Goal: Contribute content: Contribute content

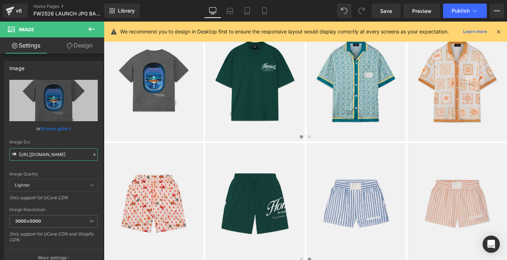
scroll to position [763, 0]
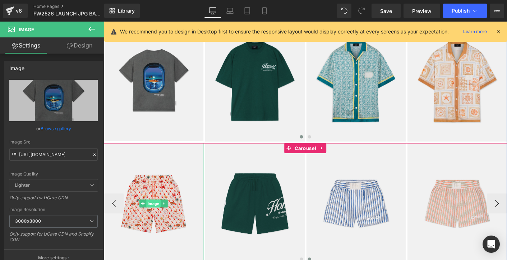
click at [158, 218] on span "Image" at bounding box center [157, 217] width 15 height 9
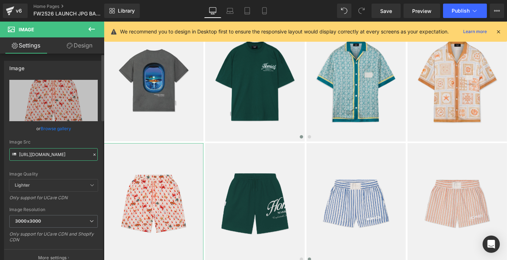
click at [83, 154] on input "[URL][DOMAIN_NAME]" at bounding box center [53, 154] width 88 height 13
click at [93, 154] on icon at bounding box center [94, 154] width 2 height 2
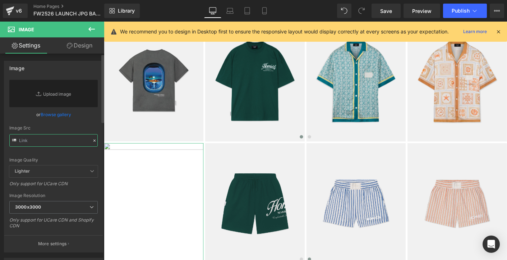
click at [68, 139] on input "text" at bounding box center [53, 140] width 88 height 13
paste input "[URL][DOMAIN_NAME]"
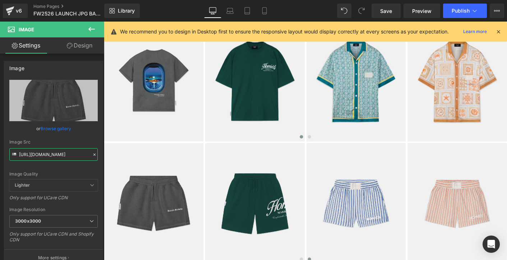
type input "[URL][DOMAIN_NAME]"
click at [69, 155] on input "[URL][DOMAIN_NAME]" at bounding box center [53, 154] width 88 height 13
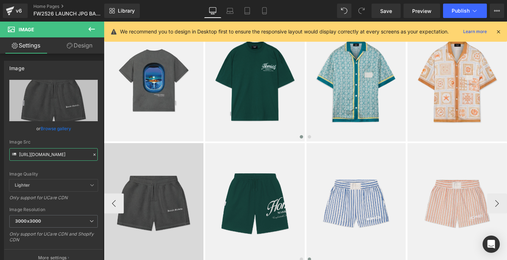
drag, startPoint x: 123, startPoint y: 176, endPoint x: 109, endPoint y: 164, distance: 17.6
click at [130, 217] on img at bounding box center [157, 218] width 107 height 130
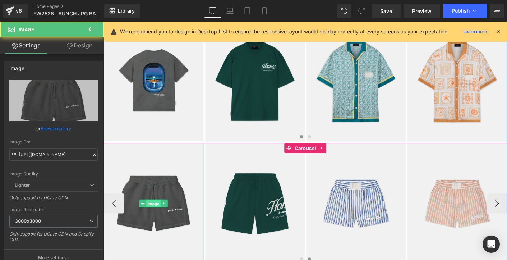
click at [156, 217] on span "Image" at bounding box center [157, 217] width 15 height 9
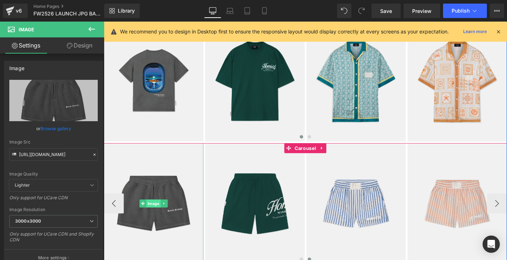
click at [156, 217] on span "Image" at bounding box center [157, 217] width 15 height 9
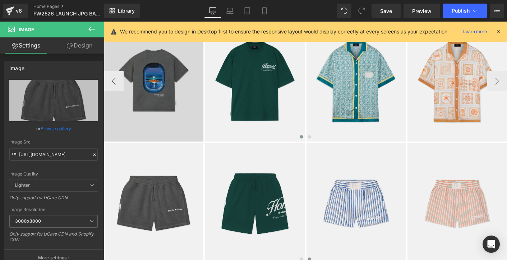
click at [149, 126] on img at bounding box center [157, 85] width 107 height 130
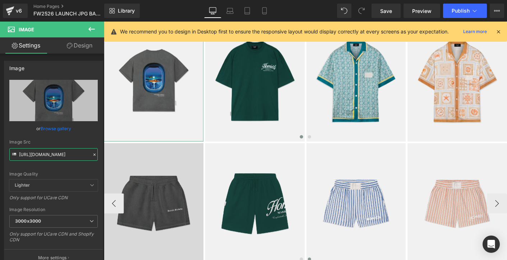
scroll to position [0, 195]
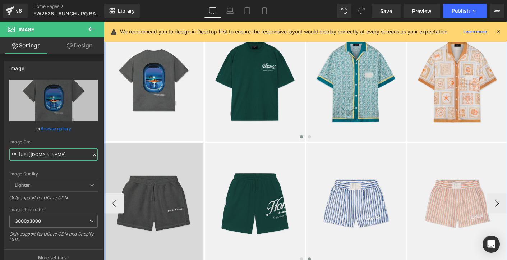
drag, startPoint x: 123, startPoint y: 176, endPoint x: 105, endPoint y: 171, distance: 18.3
click at [161, 202] on img at bounding box center [157, 218] width 107 height 130
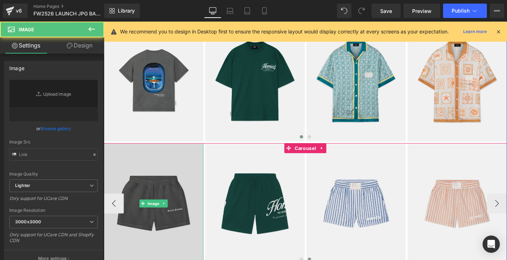
click at [187, 180] on img at bounding box center [157, 218] width 107 height 130
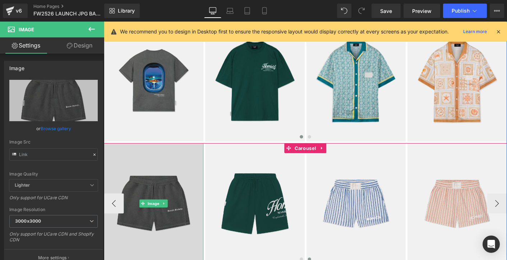
type input "[URL][DOMAIN_NAME]"
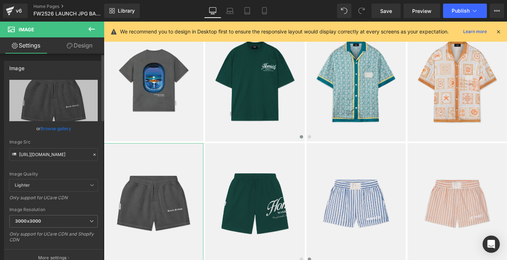
click at [92, 154] on icon at bounding box center [94, 154] width 5 height 5
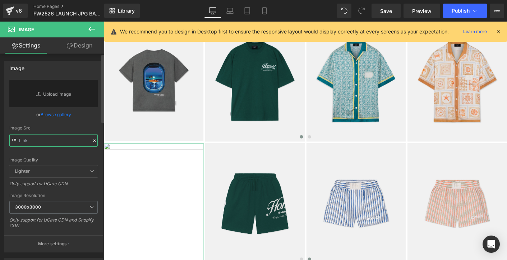
click at [81, 143] on input "text" at bounding box center [53, 140] width 88 height 13
paste input "[URL][DOMAIN_NAME]"
type input "[URL][DOMAIN_NAME]"
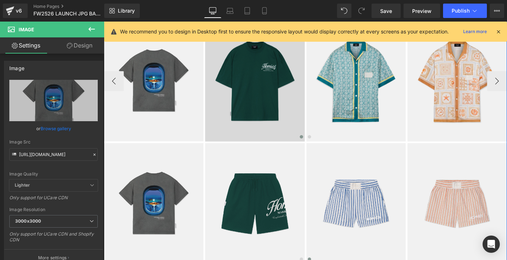
click at [269, 114] on img at bounding box center [266, 85] width 107 height 130
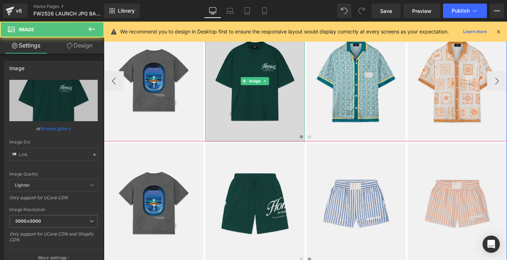
type input "[URL][DOMAIN_NAME]"
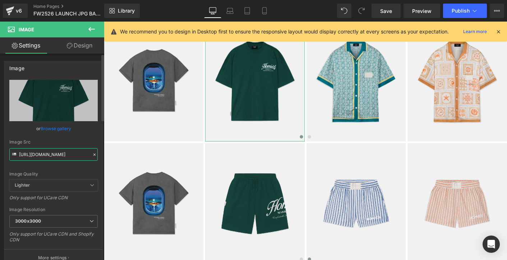
scroll to position [0, 277]
drag, startPoint x: 19, startPoint y: 154, endPoint x: 92, endPoint y: 155, distance: 73.6
click at [92, 155] on div "Image Src [URL][DOMAIN_NAME]" at bounding box center [53, 149] width 88 height 21
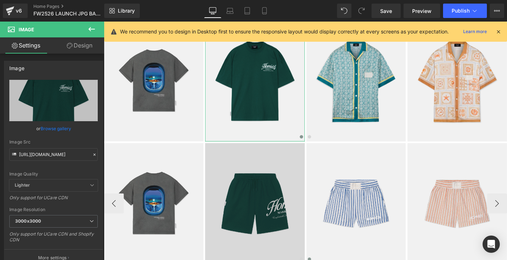
click at [260, 197] on img at bounding box center [266, 218] width 107 height 130
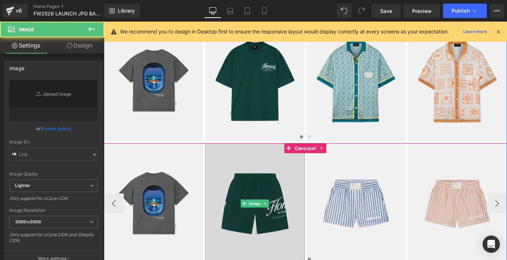
click at [260, 197] on img at bounding box center [266, 218] width 107 height 130
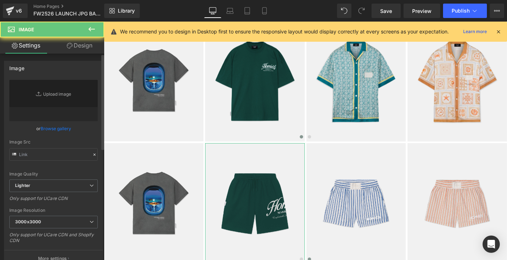
type input "[URL][DOMAIN_NAME]"
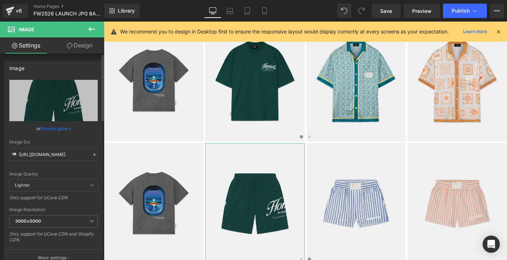
click at [92, 155] on icon at bounding box center [94, 154] width 5 height 5
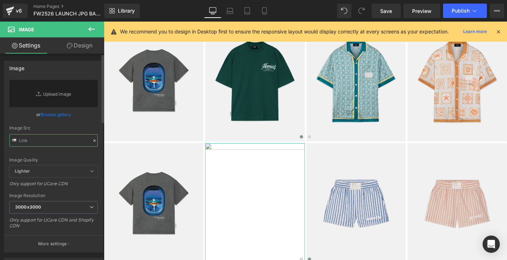
click at [71, 139] on input "text" at bounding box center [53, 140] width 88 height 13
paste input "[URL][DOMAIN_NAME]"
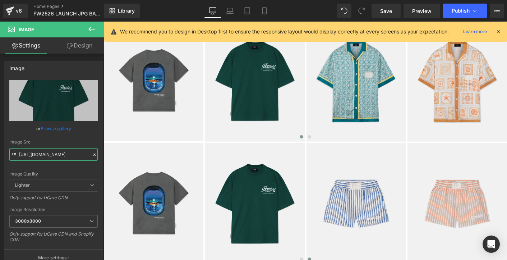
type input "[URL][DOMAIN_NAME]"
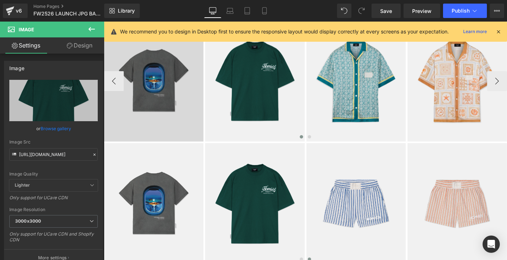
click at [151, 125] on img at bounding box center [157, 85] width 107 height 130
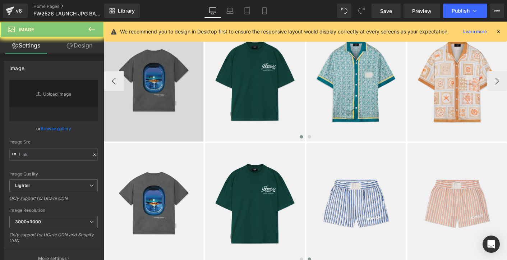
type input "[URL][DOMAIN_NAME]"
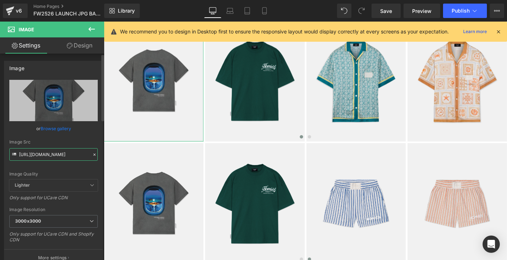
click at [66, 154] on input "[URL][DOMAIN_NAME]" at bounding box center [53, 154] width 88 height 13
click at [92, 155] on icon at bounding box center [94, 154] width 5 height 5
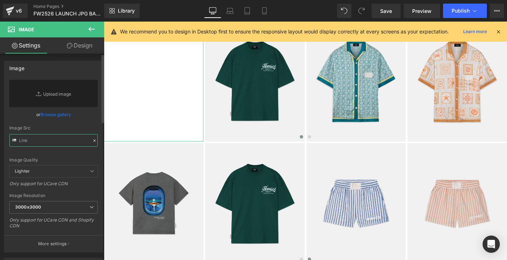
click at [72, 143] on input "text" at bounding box center [53, 140] width 88 height 13
paste input "[URL][DOMAIN_NAME]"
type input "[URL][DOMAIN_NAME]"
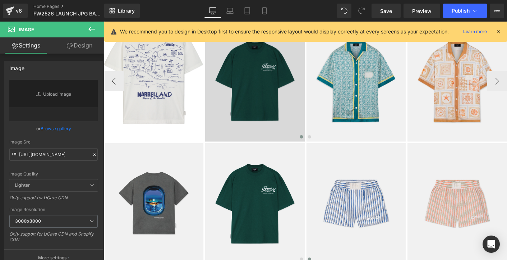
click at [237, 132] on img at bounding box center [266, 85] width 107 height 130
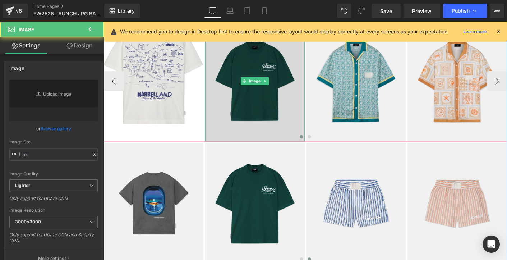
type input "[URL][DOMAIN_NAME]"
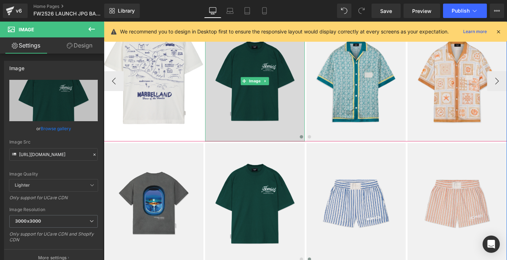
click at [222, 123] on img at bounding box center [266, 85] width 107 height 130
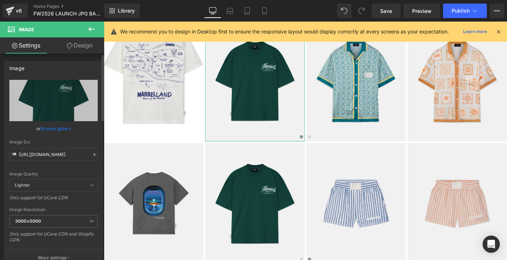
click at [92, 156] on icon at bounding box center [94, 154] width 5 height 5
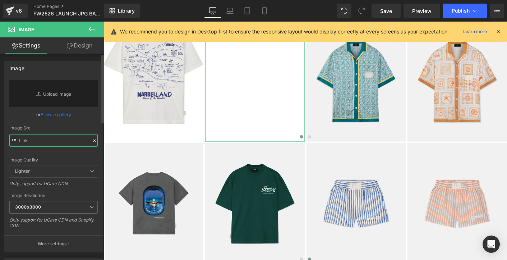
click at [71, 140] on input "text" at bounding box center [53, 140] width 88 height 13
paste input "[URL][DOMAIN_NAME]"
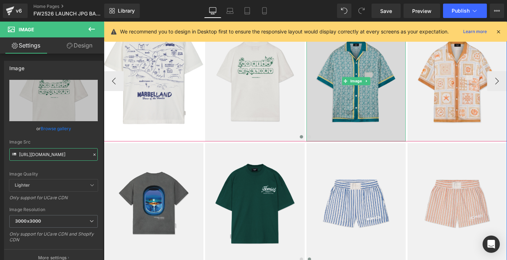
type input "[URL][DOMAIN_NAME]"
click at [356, 117] on img at bounding box center [375, 85] width 107 height 130
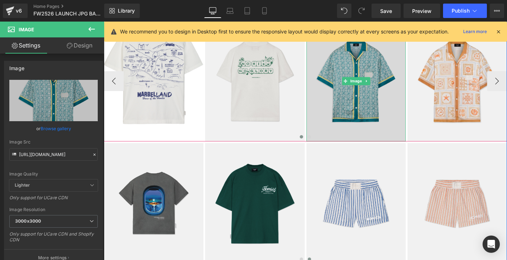
click at [391, 120] on img at bounding box center [375, 85] width 107 height 130
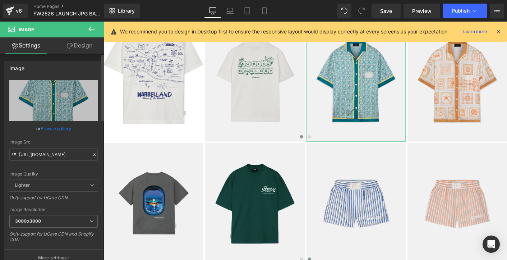
click at [93, 154] on icon at bounding box center [94, 154] width 2 height 2
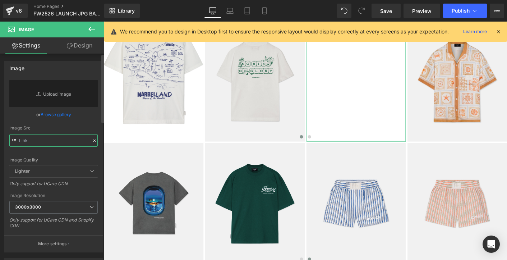
click at [73, 140] on input "text" at bounding box center [53, 140] width 88 height 13
paste input "[URL][DOMAIN_NAME]"
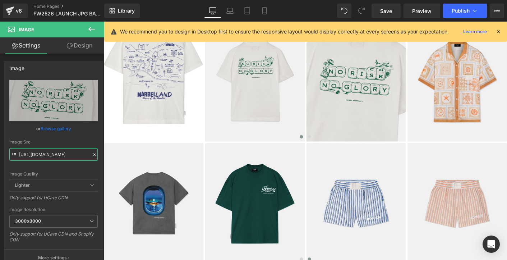
type input "[URL][DOMAIN_NAME]"
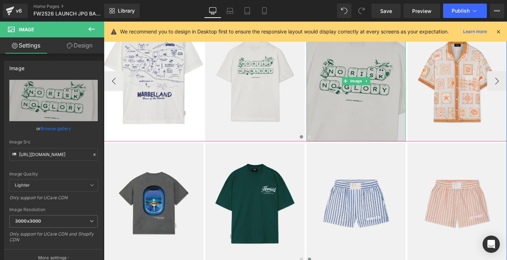
click at [385, 125] on img at bounding box center [375, 85] width 107 height 130
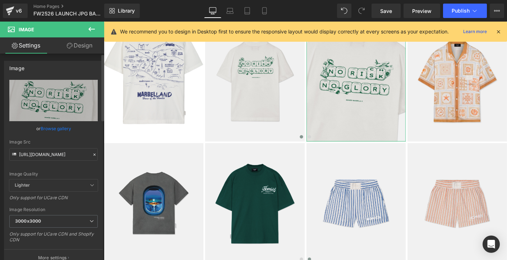
click at [92, 154] on icon at bounding box center [94, 154] width 5 height 5
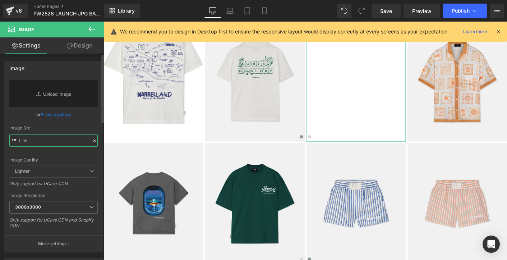
click at [69, 141] on input "text" at bounding box center [53, 140] width 88 height 13
paste input "[URL][DOMAIN_NAME]"
type input "[URL][DOMAIN_NAME]"
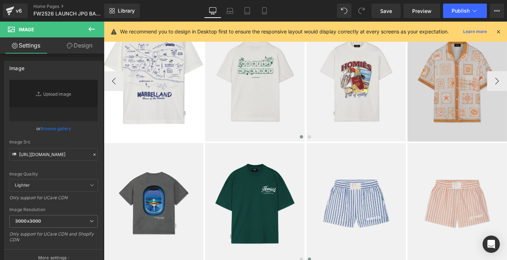
click at [448, 125] on img at bounding box center [484, 85] width 107 height 130
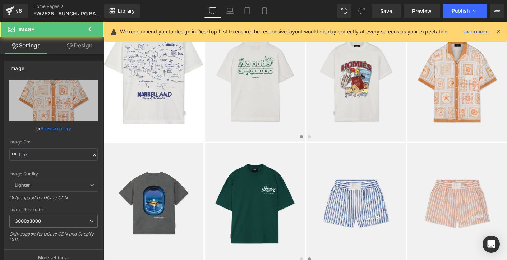
type input "[URL][DOMAIN_NAME]"
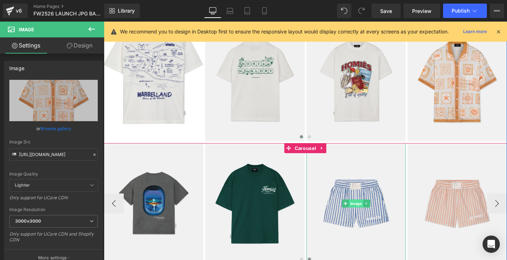
click at [371, 217] on span "Image" at bounding box center [375, 217] width 15 height 9
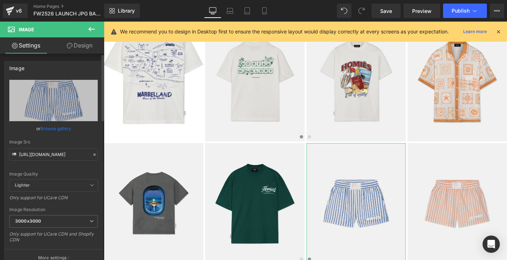
click at [92, 154] on icon at bounding box center [94, 154] width 5 height 5
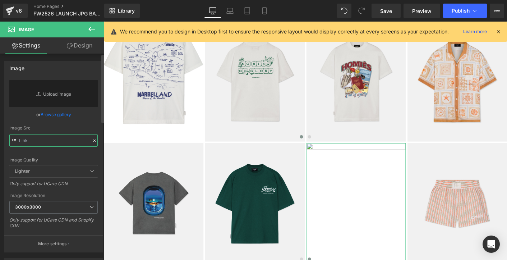
click at [64, 142] on input "text" at bounding box center [53, 140] width 88 height 13
paste input "[URL][DOMAIN_NAME]"
type input "[URL][DOMAIN_NAME]"
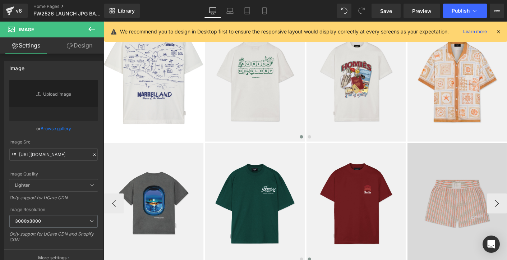
click at [463, 203] on img at bounding box center [484, 218] width 107 height 130
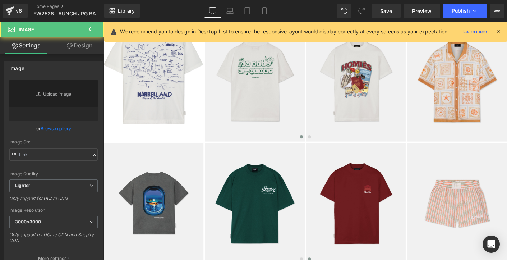
type input "[URL][DOMAIN_NAME]"
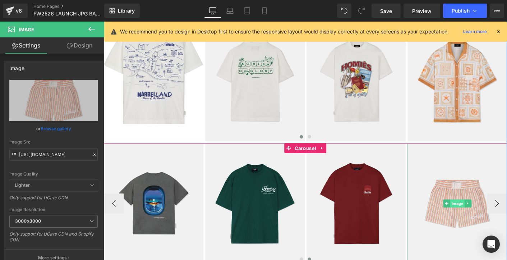
click at [482, 217] on span "Image" at bounding box center [484, 217] width 15 height 9
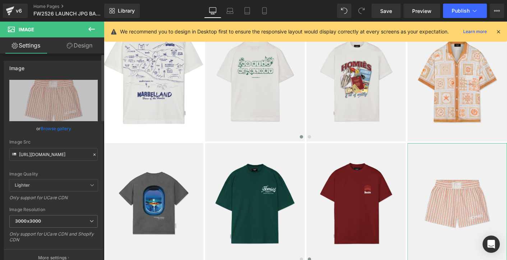
click at [93, 153] on icon at bounding box center [94, 154] width 5 height 5
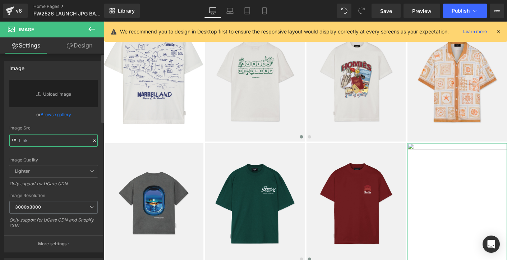
click at [66, 142] on input "text" at bounding box center [53, 140] width 88 height 13
paste input "[URL][DOMAIN_NAME]"
type input "[URL][DOMAIN_NAME]"
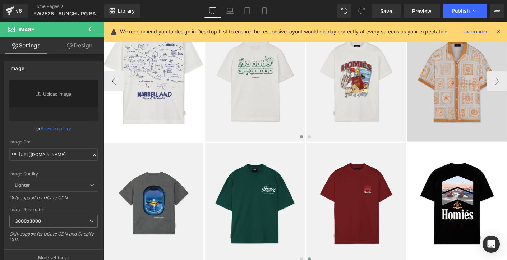
click at [443, 112] on img at bounding box center [484, 85] width 107 height 130
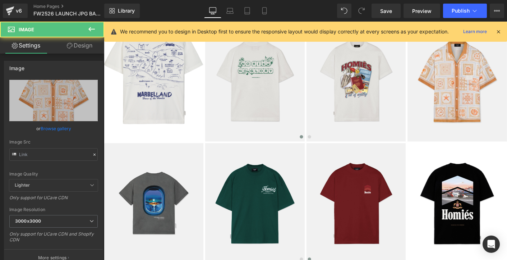
type input "[URL][DOMAIN_NAME]"
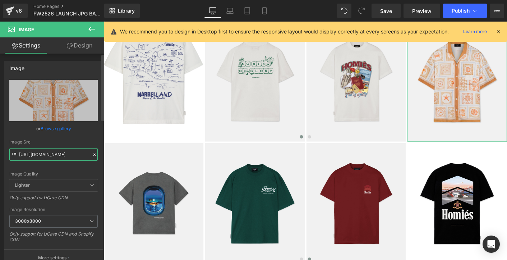
click at [78, 154] on input "[URL][DOMAIN_NAME]" at bounding box center [53, 154] width 88 height 13
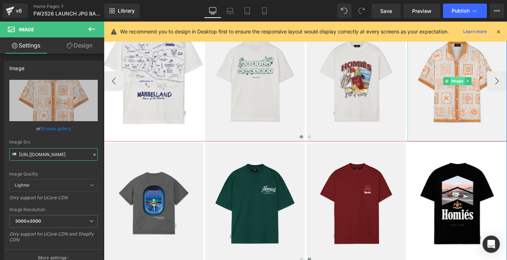
click at [481, 86] on span "Image" at bounding box center [484, 86] width 15 height 9
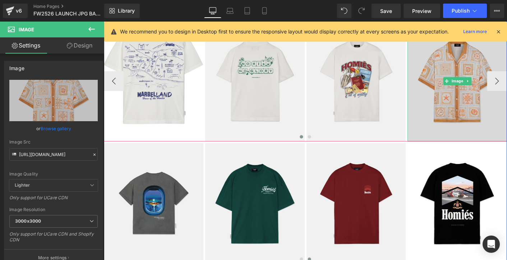
click at [454, 128] on img at bounding box center [484, 85] width 107 height 130
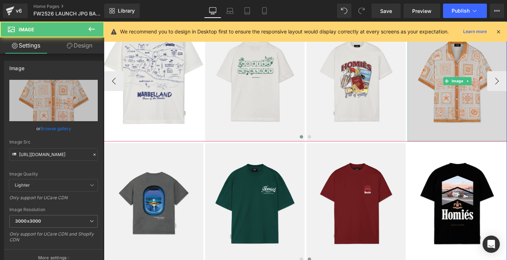
click at [454, 128] on img at bounding box center [484, 85] width 107 height 130
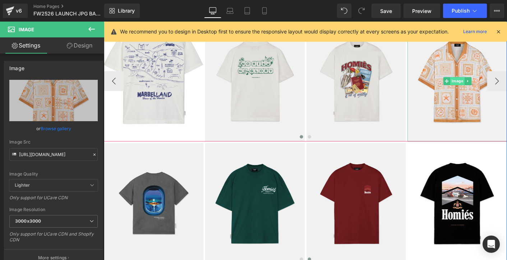
click at [483, 84] on span "Image" at bounding box center [484, 86] width 15 height 9
click at [484, 85] on span "Image" at bounding box center [484, 86] width 15 height 9
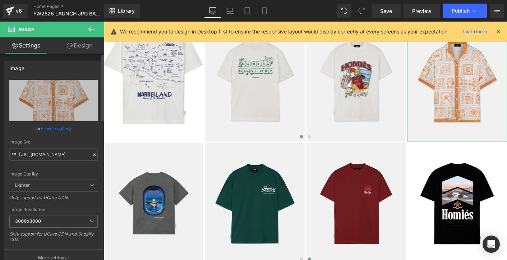
click at [93, 155] on icon at bounding box center [94, 154] width 2 height 2
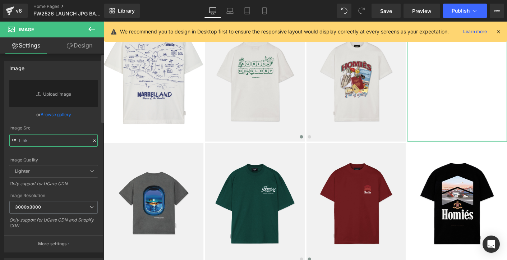
click at [68, 142] on input "text" at bounding box center [53, 140] width 88 height 13
paste input "[URL][DOMAIN_NAME]"
click at [86, 147] on input "[URL][DOMAIN_NAME]" at bounding box center [53, 140] width 88 height 13
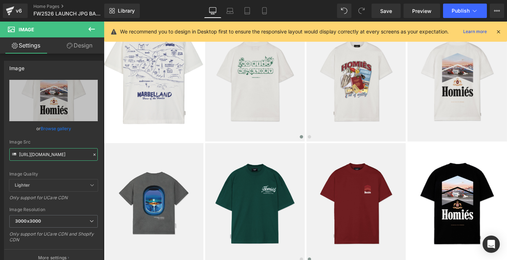
type input "[URL][DOMAIN_NAME]"
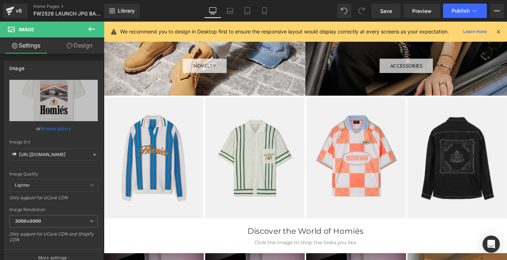
scroll to position [1179, 0]
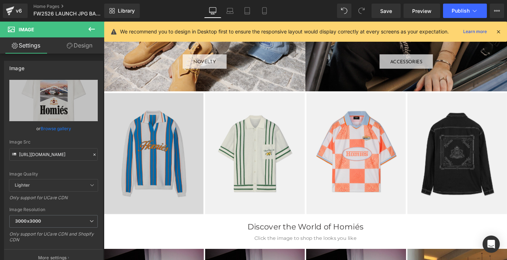
click at [159, 177] on img at bounding box center [157, 163] width 107 height 130
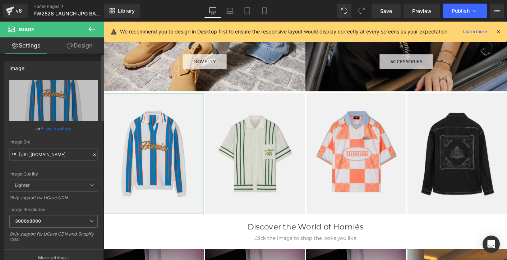
click at [93, 156] on icon at bounding box center [94, 154] width 5 height 5
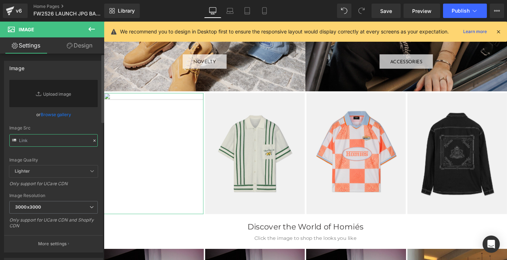
click at [71, 143] on input "text" at bounding box center [53, 140] width 88 height 13
type input "d"
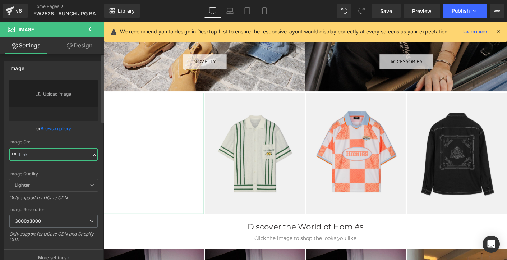
paste input "[URL][DOMAIN_NAME]"
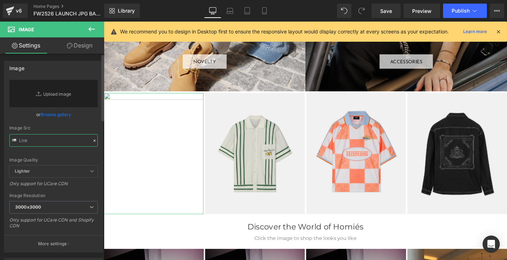
type input "[URL][DOMAIN_NAME]"
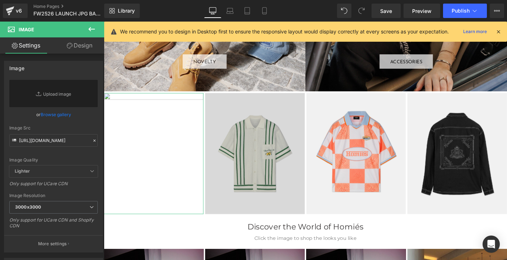
click at [249, 171] on img at bounding box center [266, 163] width 107 height 130
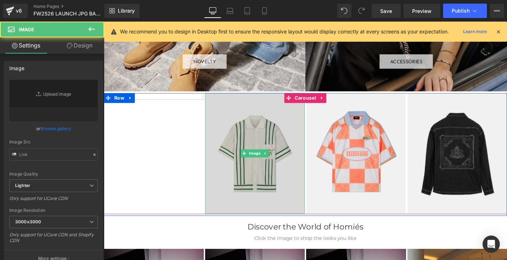
type input "[URL][DOMAIN_NAME]"
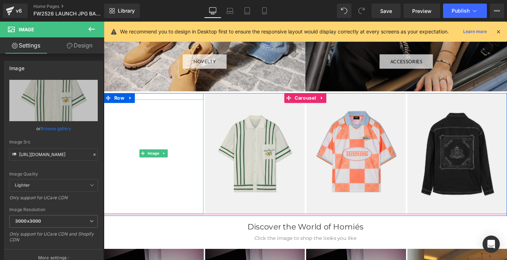
click at [126, 160] on img at bounding box center [157, 163] width 107 height 130
click at [155, 164] on span "Image" at bounding box center [157, 163] width 15 height 9
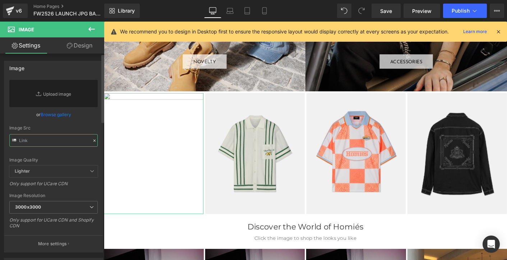
click at [49, 139] on input "text" at bounding box center [53, 140] width 88 height 13
paste input "[URL][DOMAIN_NAME]"
type input "[URL][DOMAIN_NAME]"
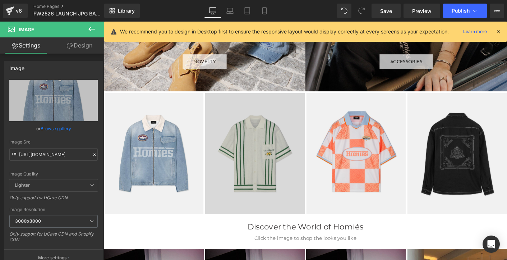
click at [266, 169] on img at bounding box center [266, 163] width 107 height 130
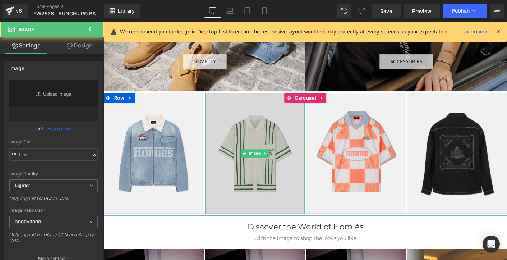
type input "[URL][DOMAIN_NAME]"
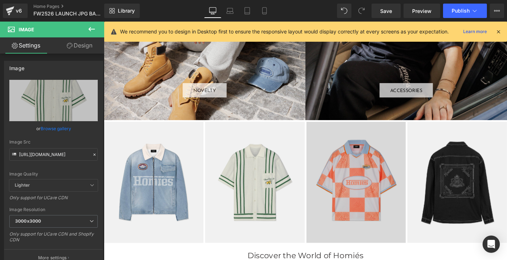
scroll to position [1146, 0]
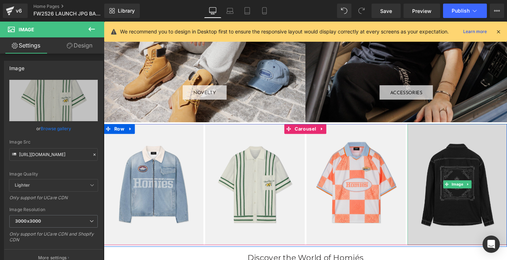
click at [458, 209] on img at bounding box center [484, 197] width 107 height 130
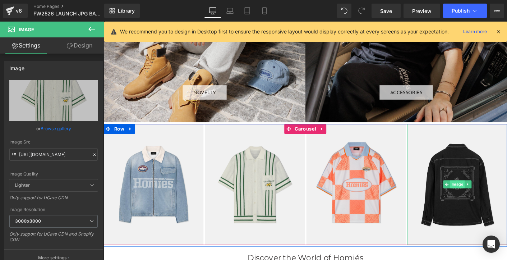
click at [483, 194] on span "Image" at bounding box center [484, 197] width 15 height 9
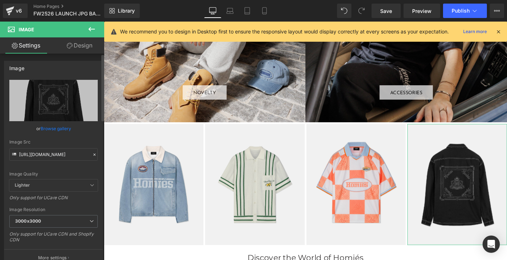
click at [92, 154] on icon at bounding box center [94, 154] width 5 height 5
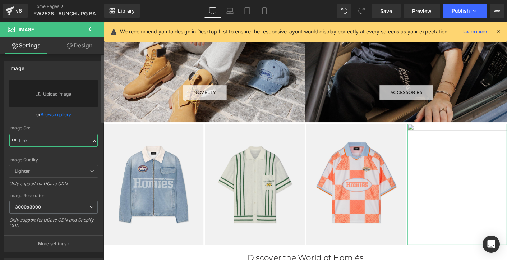
click at [67, 144] on input "text" at bounding box center [53, 140] width 88 height 13
paste input "[URL][DOMAIN_NAME]"
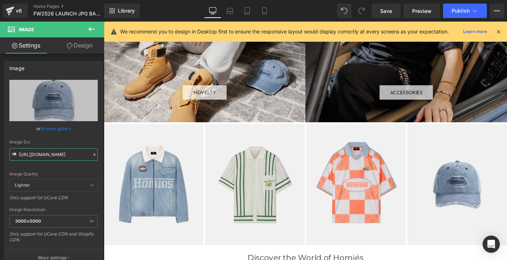
type input "[URL][DOMAIN_NAME]"
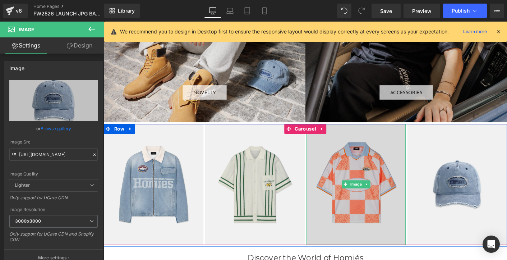
click at [349, 213] on img at bounding box center [375, 197] width 107 height 130
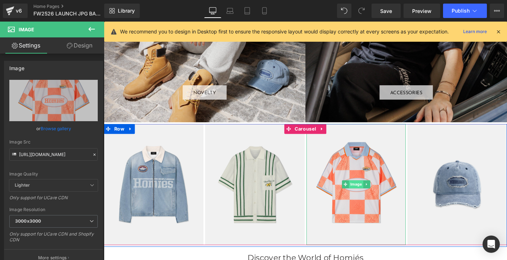
click at [370, 196] on span "Image" at bounding box center [375, 197] width 15 height 9
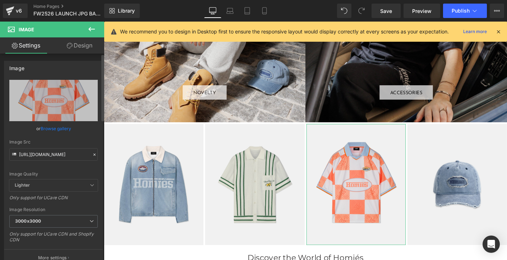
click at [93, 154] on icon at bounding box center [94, 154] width 2 height 2
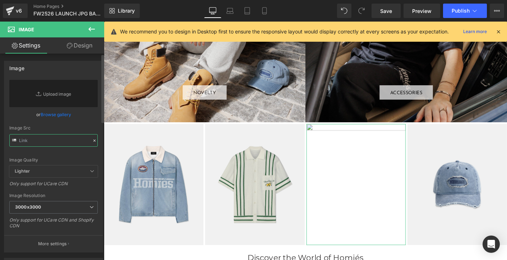
click at [66, 142] on input "text" at bounding box center [53, 140] width 88 height 13
paste input "[URL][DOMAIN_NAME]"
type input "[URL][DOMAIN_NAME]"
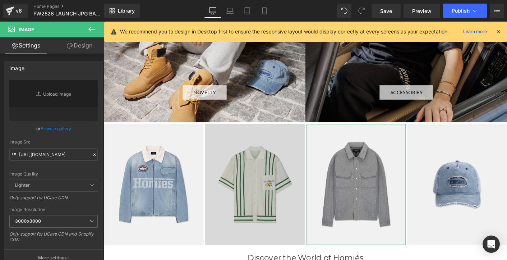
click at [227, 195] on img at bounding box center [266, 197] width 107 height 130
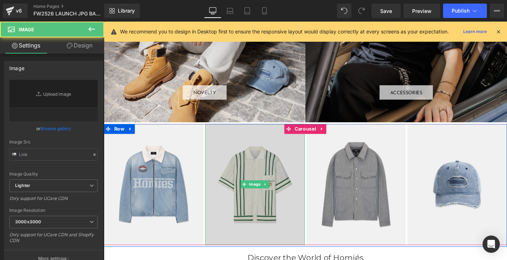
type input "[URL][DOMAIN_NAME]"
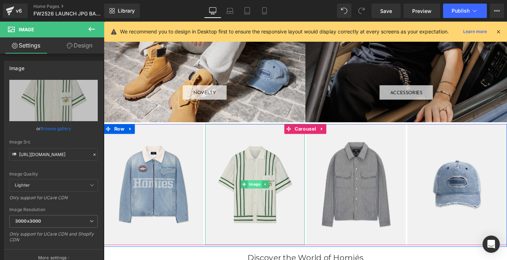
click at [268, 194] on span "Image" at bounding box center [266, 197] width 15 height 9
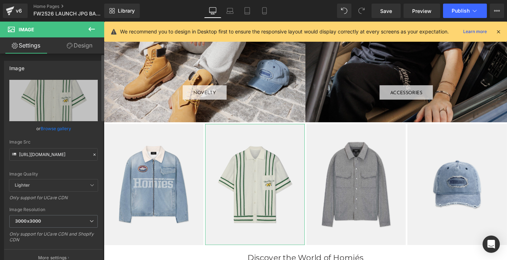
click at [93, 155] on icon at bounding box center [94, 154] width 2 height 2
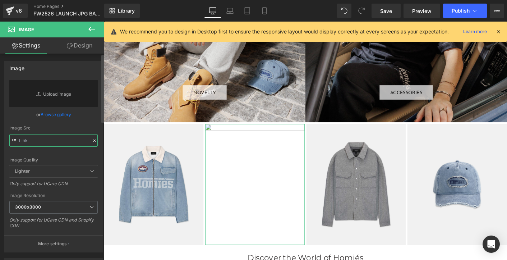
click at [66, 143] on input "text" at bounding box center [53, 140] width 88 height 13
paste input "[URL][DOMAIN_NAME]"
type input "[URL][DOMAIN_NAME]"
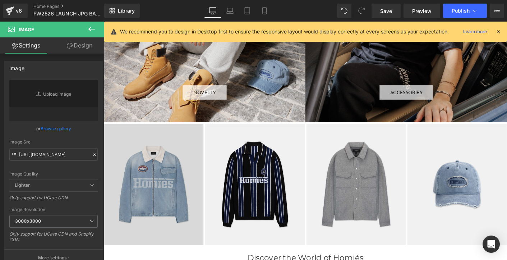
click at [195, 193] on img at bounding box center [157, 197] width 107 height 130
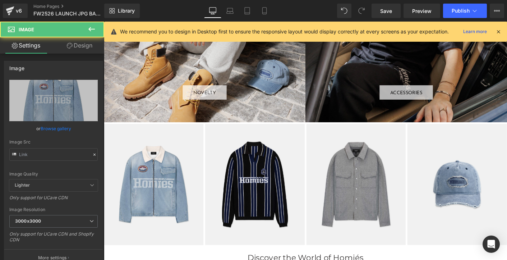
type input "[URL][DOMAIN_NAME]"
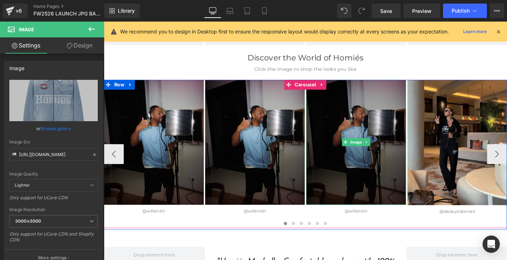
scroll to position [1362, 0]
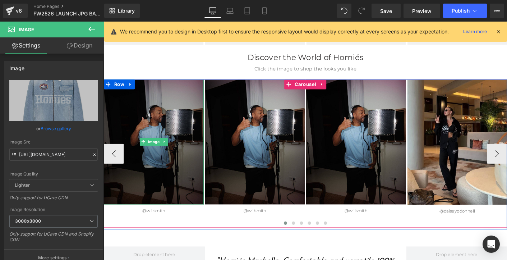
click at [140, 165] on img at bounding box center [158, 151] width 108 height 134
click at [150, 195] on img at bounding box center [158, 151] width 108 height 134
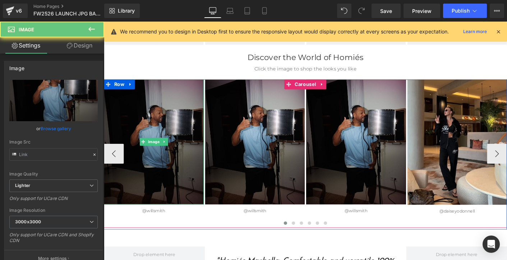
type input "[URL][DOMAIN_NAME][DOMAIN_NAME]"
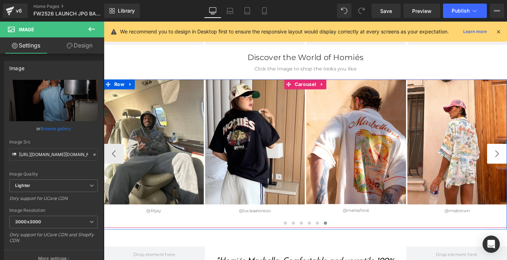
click at [113, 163] on button "‹" at bounding box center [115, 164] width 22 height 22
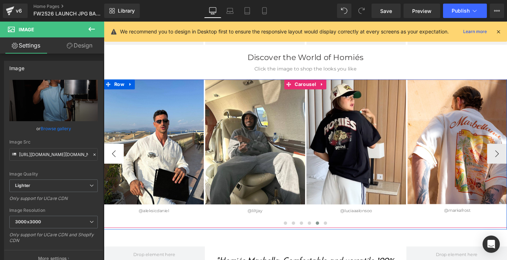
click at [113, 163] on button "‹" at bounding box center [115, 164] width 22 height 22
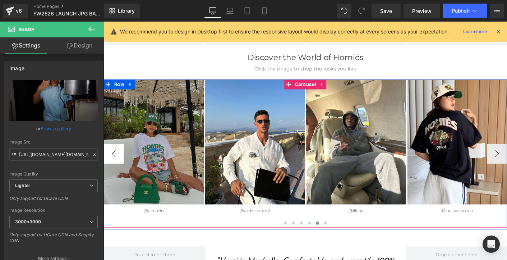
click at [113, 163] on button "‹" at bounding box center [115, 164] width 22 height 22
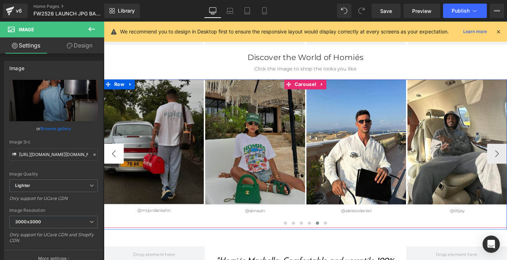
click at [113, 163] on button "‹" at bounding box center [115, 164] width 22 height 22
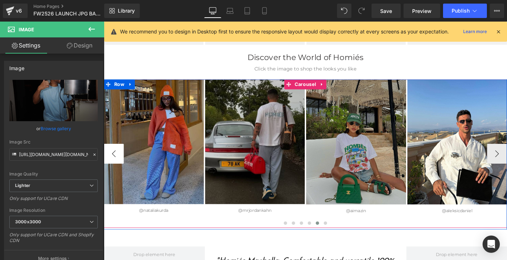
click at [113, 163] on button "‹" at bounding box center [115, 164] width 22 height 22
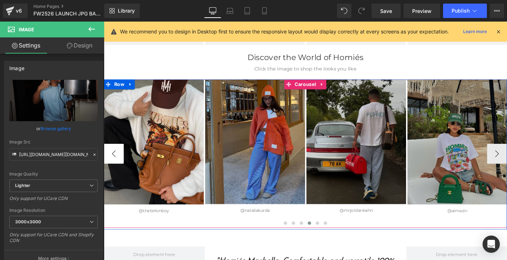
click at [113, 163] on button "‹" at bounding box center [115, 164] width 22 height 22
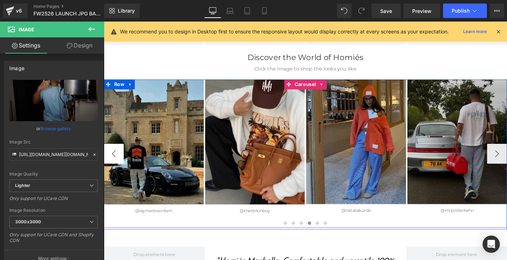
click at [113, 163] on button "‹" at bounding box center [115, 164] width 22 height 22
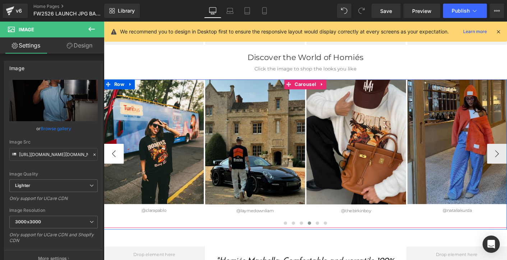
click at [113, 163] on button "‹" at bounding box center [115, 164] width 22 height 22
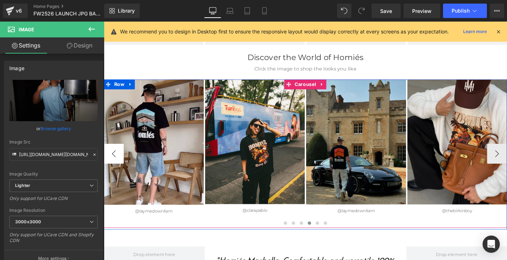
click at [113, 163] on button "‹" at bounding box center [115, 164] width 22 height 22
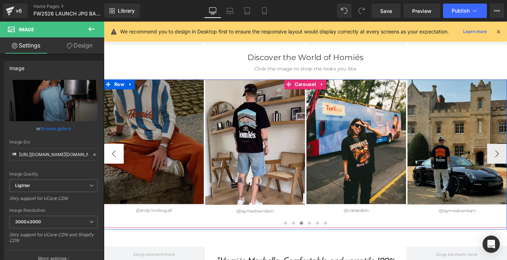
click at [113, 163] on button "‹" at bounding box center [115, 164] width 22 height 22
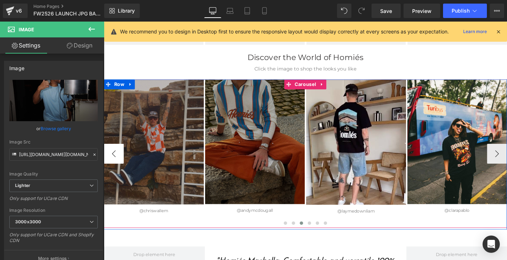
click at [113, 163] on button "‹" at bounding box center [115, 164] width 22 height 22
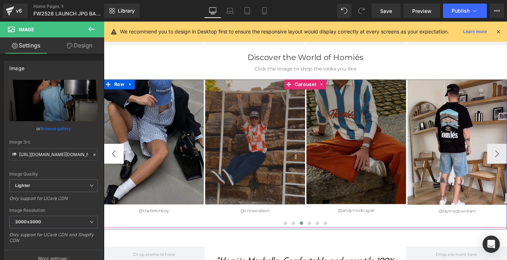
click at [113, 163] on button "‹" at bounding box center [115, 164] width 22 height 22
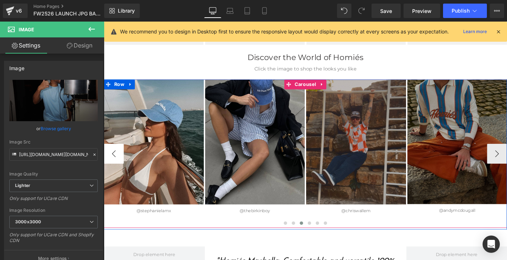
click at [113, 163] on button "‹" at bounding box center [115, 164] width 22 height 22
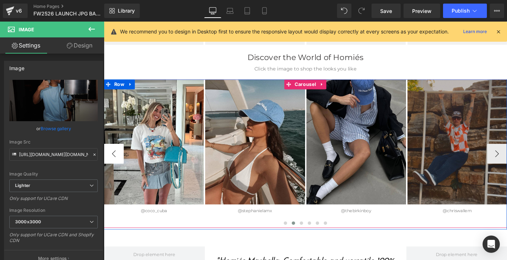
click at [113, 163] on button "‹" at bounding box center [115, 164] width 22 height 22
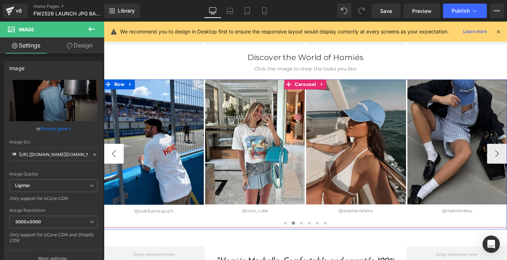
click at [113, 163] on button "‹" at bounding box center [115, 164] width 22 height 22
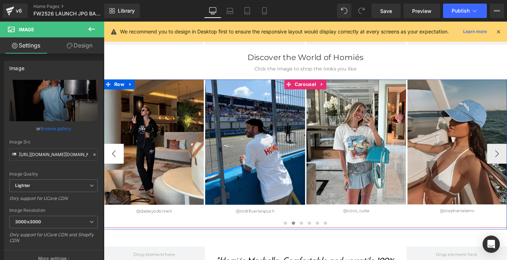
click at [113, 163] on button "‹" at bounding box center [115, 164] width 22 height 22
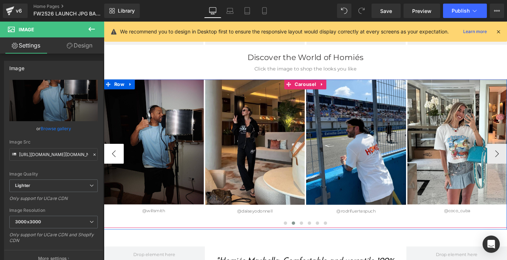
click at [113, 163] on button "‹" at bounding box center [115, 164] width 22 height 22
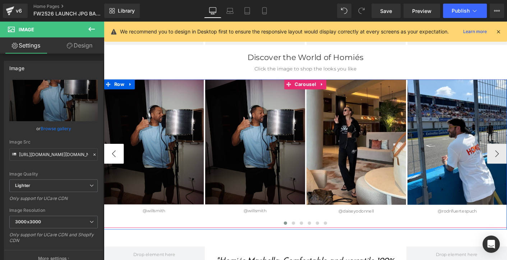
click at [113, 163] on button "‹" at bounding box center [115, 164] width 22 height 22
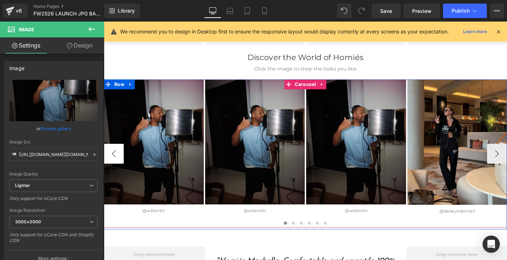
click at [113, 163] on button "‹" at bounding box center [115, 164] width 22 height 22
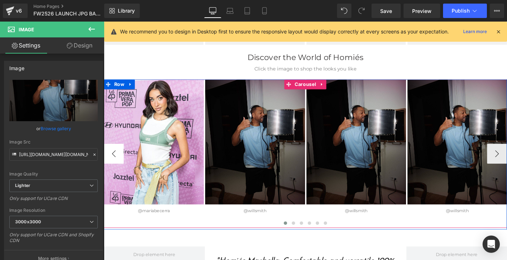
click at [113, 163] on button "‹" at bounding box center [115, 164] width 22 height 22
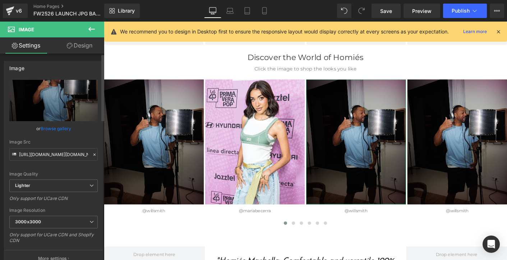
click at [92, 154] on icon at bounding box center [94, 154] width 5 height 5
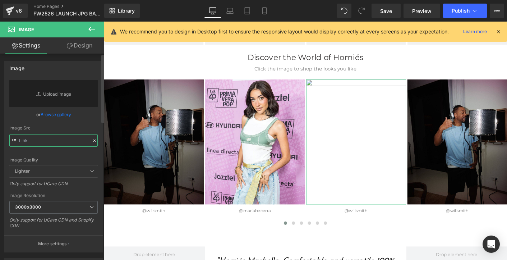
click at [68, 142] on input "text" at bounding box center [53, 140] width 88 height 13
paste input "[URL][DOMAIN_NAME]"
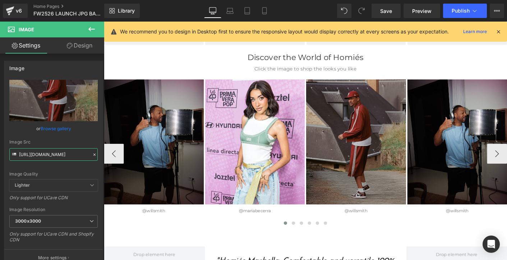
type input "[URL][DOMAIN_NAME]"
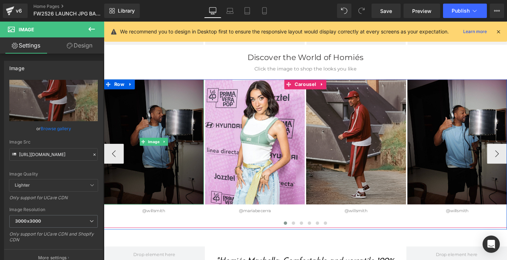
click at [167, 159] on img at bounding box center [158, 151] width 108 height 134
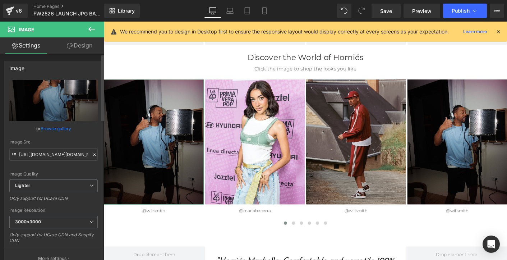
click at [93, 154] on icon at bounding box center [94, 154] width 2 height 2
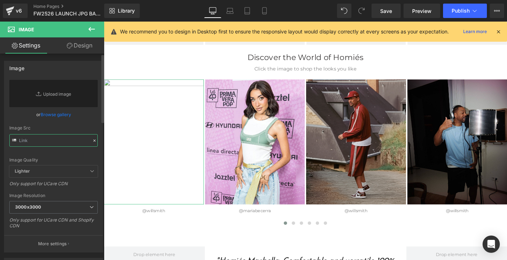
click at [68, 141] on input "text" at bounding box center [53, 140] width 88 height 13
paste input "[URL][DOMAIN_NAME]"
type input "[URL][DOMAIN_NAME]"
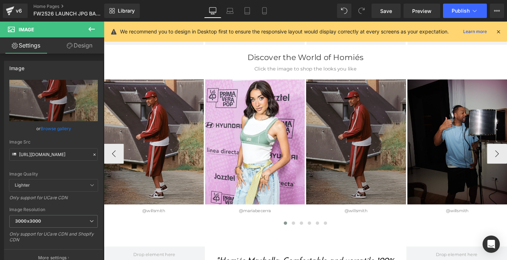
click at [395, 163] on img at bounding box center [376, 151] width 108 height 134
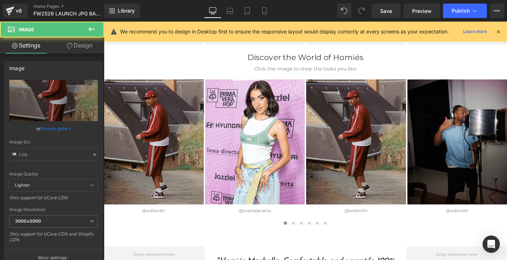
type input "[URL][DOMAIN_NAME]"
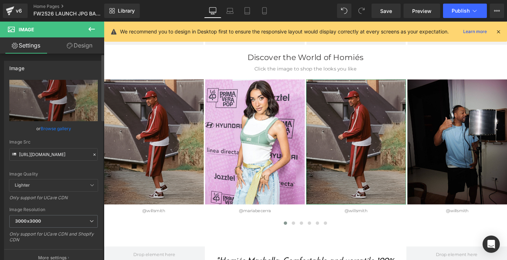
click at [93, 154] on icon at bounding box center [94, 154] width 2 height 2
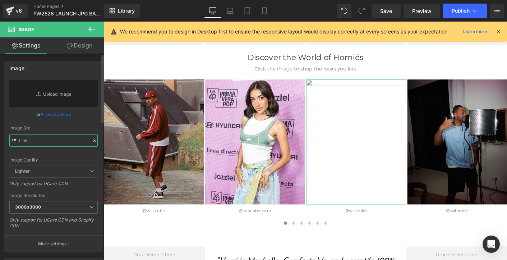
click at [62, 140] on input "text" at bounding box center [53, 140] width 88 height 13
paste input "[URL][DOMAIN_NAME][PERSON_NAME][PERSON_NAME]"
type input "[URL][DOMAIN_NAME][PERSON_NAME][PERSON_NAME]"
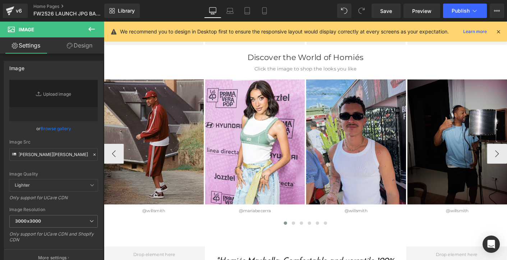
click at [453, 169] on img at bounding box center [485, 151] width 108 height 134
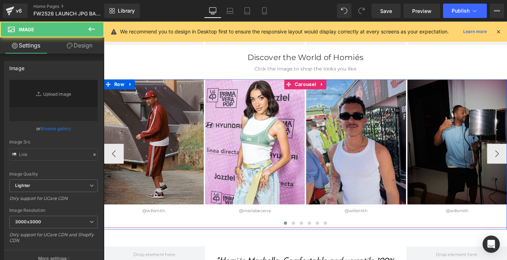
type input "[URL][DOMAIN_NAME][DOMAIN_NAME]"
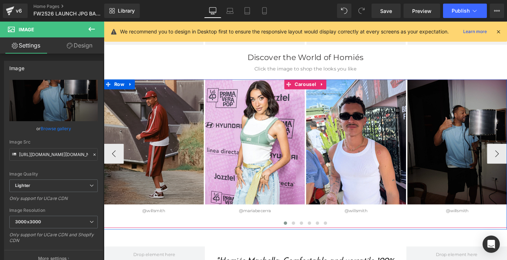
click at [468, 161] on img at bounding box center [485, 151] width 108 height 134
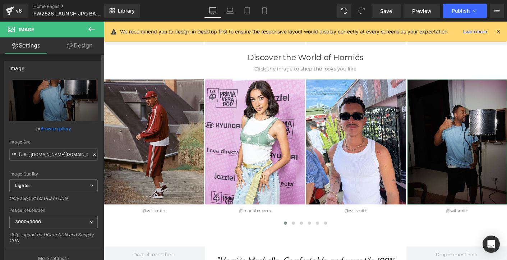
click at [93, 153] on icon at bounding box center [94, 154] width 2 height 2
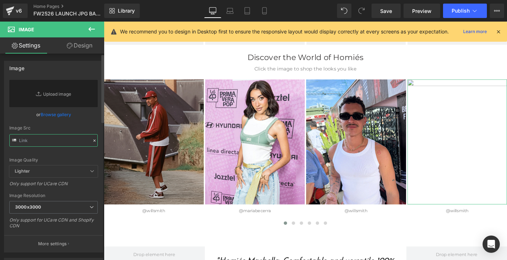
click at [65, 142] on input "text" at bounding box center [53, 140] width 88 height 13
paste input "[URL][DOMAIN_NAME]"
click at [76, 147] on input "[URL][DOMAIN_NAME]" at bounding box center [53, 140] width 88 height 13
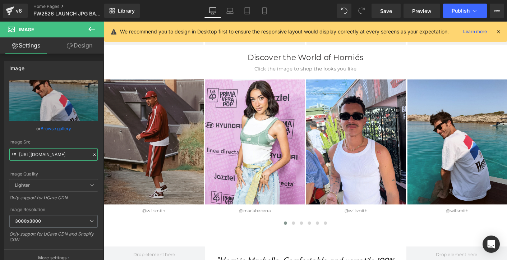
type input "[URL][DOMAIN_NAME]"
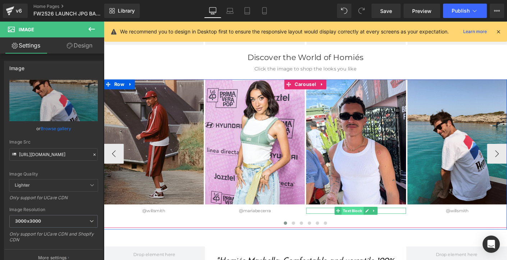
click at [374, 224] on span "Text Block" at bounding box center [372, 225] width 24 height 9
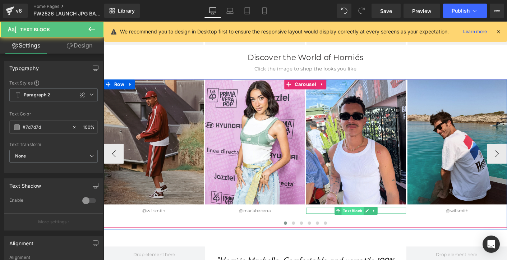
click at [374, 224] on span "Text Block" at bounding box center [372, 225] width 24 height 9
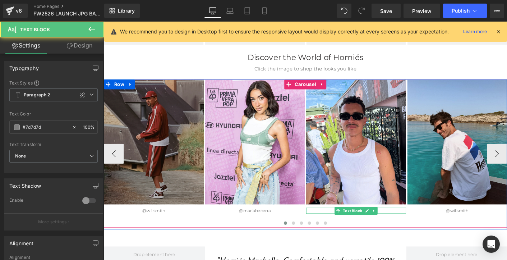
click at [388, 224] on icon at bounding box center [388, 225] width 4 height 4
click at [388, 224] on p "@willsmith" at bounding box center [376, 225] width 108 height 7
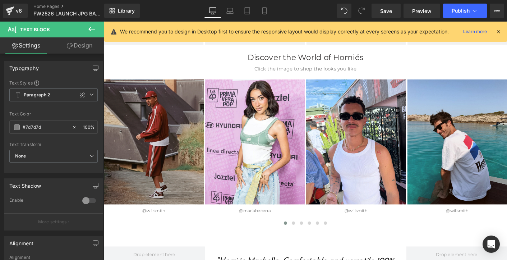
click at [80, 47] on link "Design" at bounding box center [80, 45] width 52 height 16
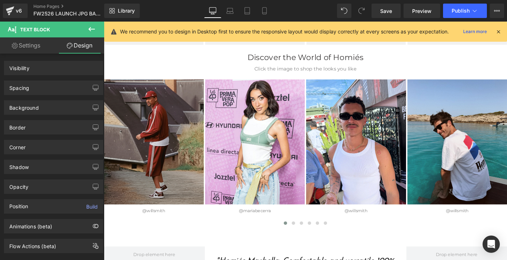
click at [31, 46] on link "Settings" at bounding box center [26, 45] width 52 height 16
click at [32, 46] on link "Settings" at bounding box center [26, 45] width 52 height 16
click at [374, 229] on div "Separator" at bounding box center [376, 232] width 108 height 8
click at [378, 224] on div "@willsmith Text Block" at bounding box center [376, 225] width 108 height 7
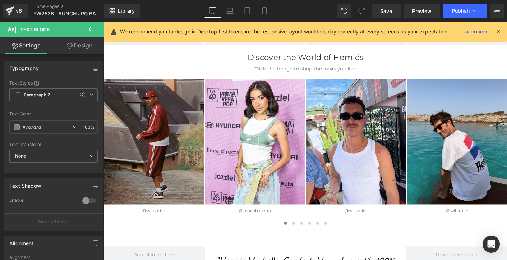
click at [499, 32] on icon at bounding box center [498, 31] width 6 height 6
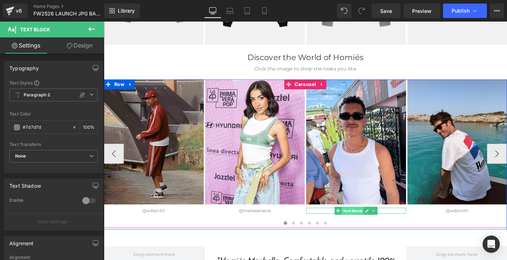
click at [375, 226] on span "Text Block" at bounding box center [372, 225] width 24 height 9
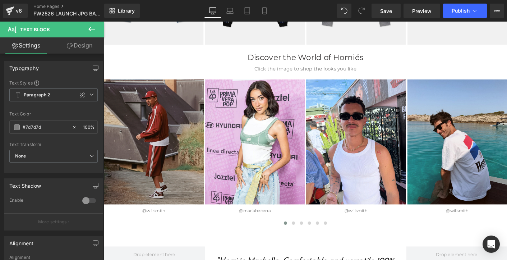
click at [92, 27] on icon at bounding box center [91, 29] width 9 height 9
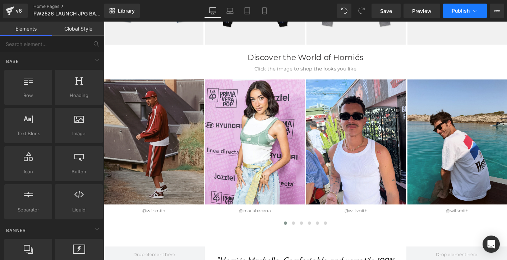
click at [469, 11] on span "Publish" at bounding box center [460, 11] width 18 height 6
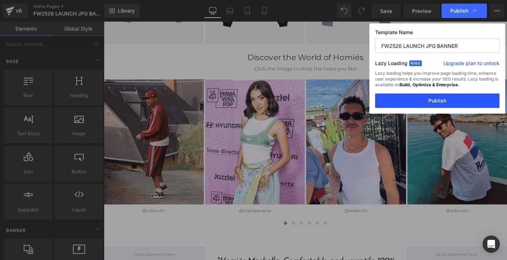
click at [438, 99] on button "Publish" at bounding box center [437, 100] width 124 height 14
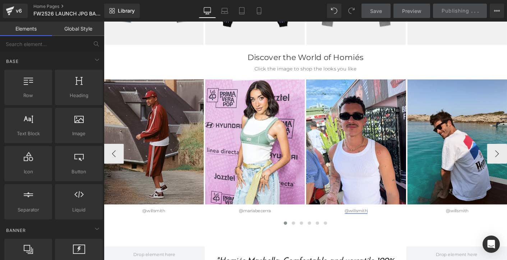
click at [371, 224] on div "@willsmith Text Block" at bounding box center [376, 225] width 108 height 7
click at [371, 224] on link "@willsmith" at bounding box center [375, 224] width 24 height 5
click at [379, 225] on link "@willsmith" at bounding box center [375, 224] width 24 height 5
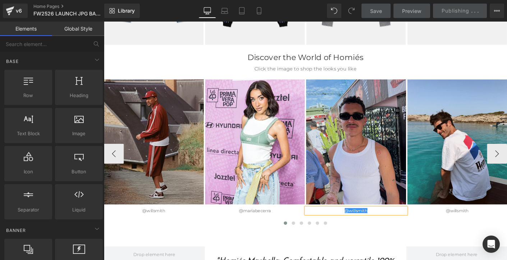
click at [388, 225] on link "@willsmith" at bounding box center [375, 224] width 24 height 5
click at [382, 187] on img at bounding box center [376, 151] width 108 height 134
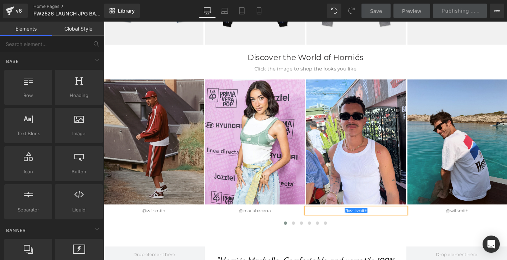
click at [0, 0] on span "Edit" at bounding box center [0, 0] width 0 height 0
click at [397, 235] on div at bounding box center [321, 239] width 435 height 9
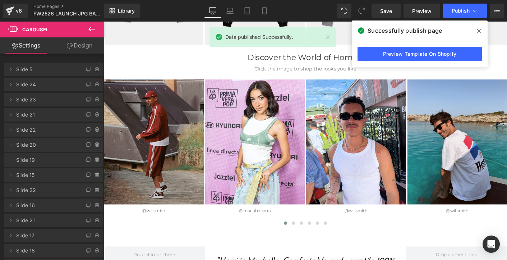
click at [480, 29] on icon at bounding box center [479, 31] width 4 height 4
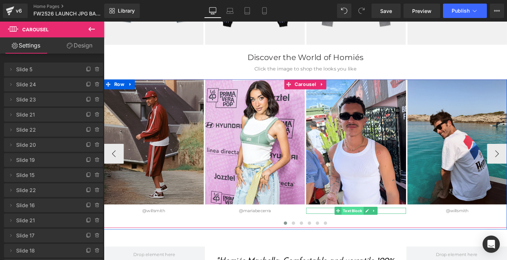
click at [371, 224] on span "Text Block" at bounding box center [372, 225] width 24 height 9
click at [388, 226] on icon at bounding box center [387, 225] width 4 height 4
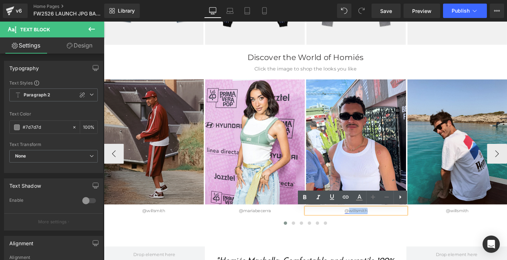
drag, startPoint x: 367, startPoint y: 225, endPoint x: 388, endPoint y: 226, distance: 20.8
click at [388, 226] on link "@willsmith" at bounding box center [375, 224] width 24 height 5
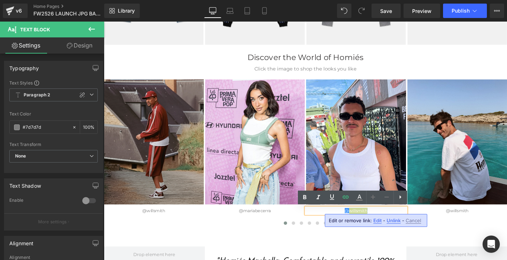
click at [376, 221] on span "Edit" at bounding box center [377, 220] width 8 height 6
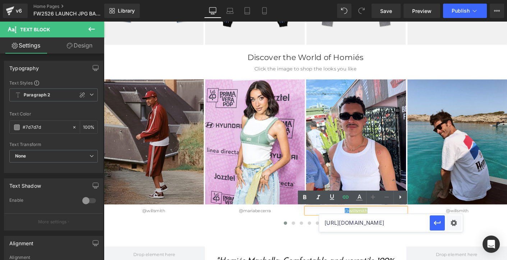
scroll to position [0, 1]
drag, startPoint x: 400, startPoint y: 223, endPoint x: 419, endPoint y: 223, distance: 18.7
click at [420, 223] on input "[URL][DOMAIN_NAME]" at bounding box center [374, 223] width 111 height 18
paste input "[PERSON_NAME].[PERSON_NAME]"
type input "[URL][DOMAIN_NAME][PERSON_NAME][DOMAIN_NAME][PERSON_NAME]"
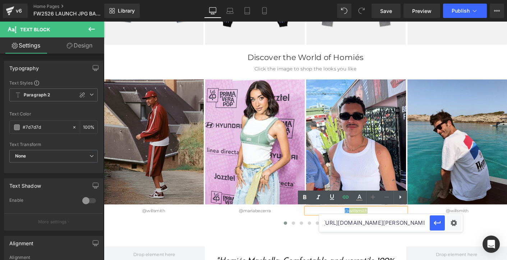
scroll to position [0, 3]
click at [437, 223] on icon "button" at bounding box center [437, 222] width 9 height 9
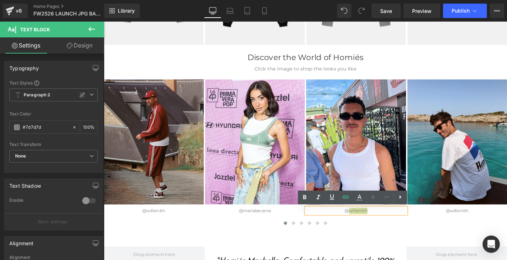
scroll to position [0, 0]
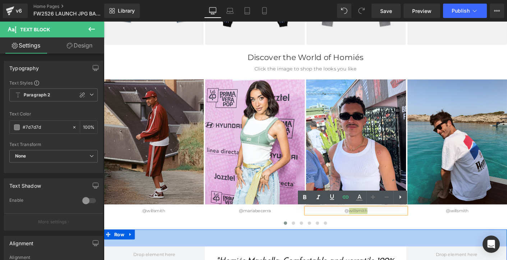
click at [422, 248] on div "51px" at bounding box center [321, 254] width 435 height 18
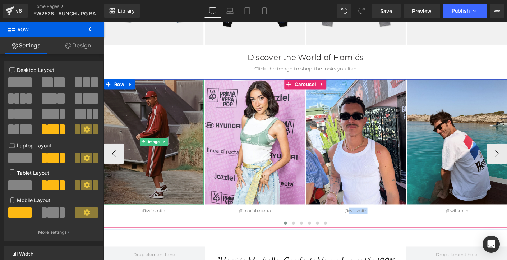
click at [187, 190] on img at bounding box center [158, 151] width 108 height 134
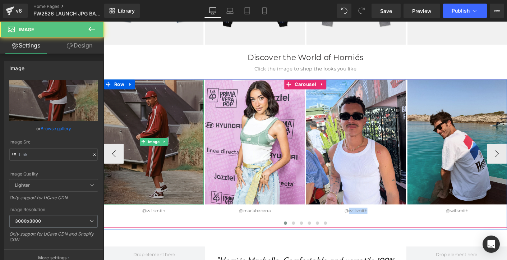
type input "[URL][DOMAIN_NAME]"
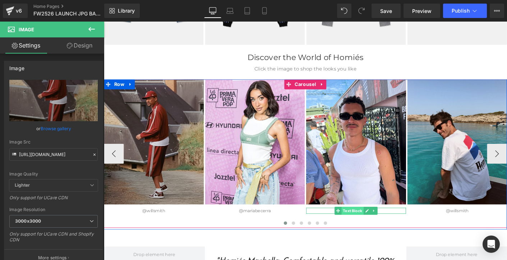
click at [374, 225] on span "Text Block" at bounding box center [372, 225] width 24 height 9
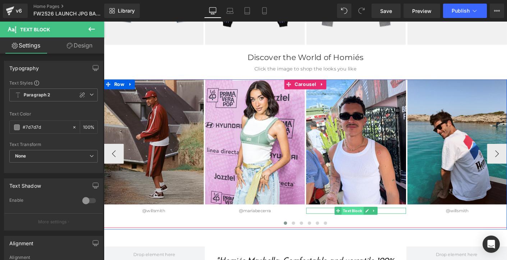
click at [379, 224] on span "Text Block" at bounding box center [372, 225] width 24 height 9
click at [388, 224] on icon at bounding box center [388, 225] width 4 height 4
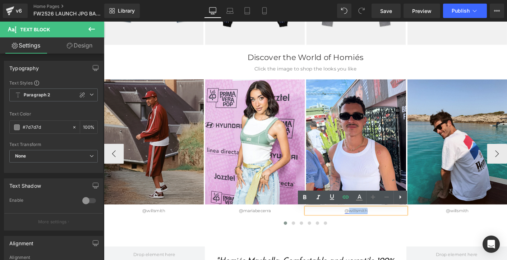
drag, startPoint x: 368, startPoint y: 225, endPoint x: 388, endPoint y: 226, distance: 19.4
click at [388, 226] on link "@willsmith" at bounding box center [375, 224] width 24 height 5
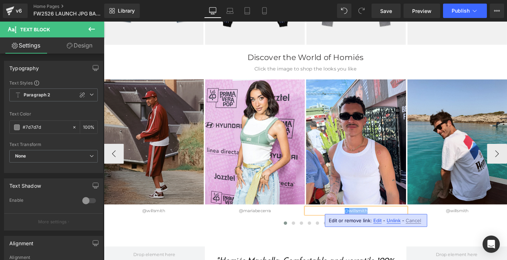
paste div
click at [410, 224] on p "@[PERSON_NAME].[PERSON_NAME]" at bounding box center [376, 225] width 108 height 7
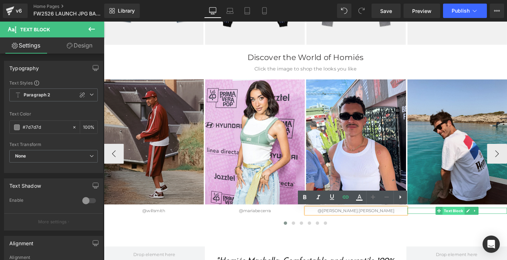
click at [482, 223] on span "Text Block" at bounding box center [481, 225] width 24 height 9
click at [449, 239] on div at bounding box center [321, 239] width 435 height 9
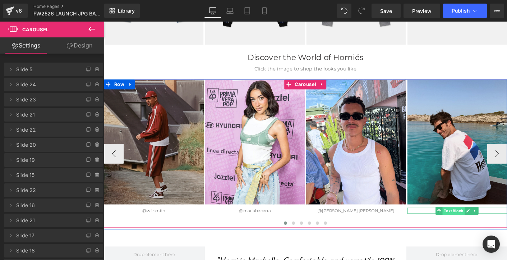
click at [482, 226] on span "Text Block" at bounding box center [481, 225] width 24 height 9
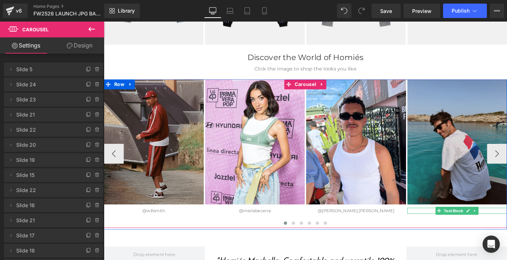
click at [480, 234] on div "Separator" at bounding box center [485, 232] width 108 height 8
click at [490, 237] on div at bounding box center [321, 239] width 435 height 9
click at [462, 235] on div at bounding box center [321, 239] width 435 height 9
click at [497, 226] on div "@willsmith Text Block" at bounding box center [485, 225] width 108 height 7
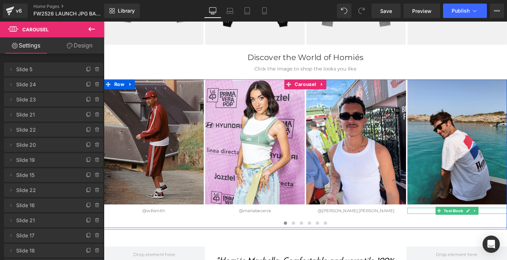
click at [0, 0] on div "Text Color Highlight Color #333333" at bounding box center [0, 0] width 0 height 0
click at [477, 162] on img at bounding box center [485, 151] width 108 height 134
click at [469, 192] on img at bounding box center [485, 151] width 108 height 134
click at [0, 0] on div "Text Color Highlight Color #333333" at bounding box center [0, 0] width 0 height 0
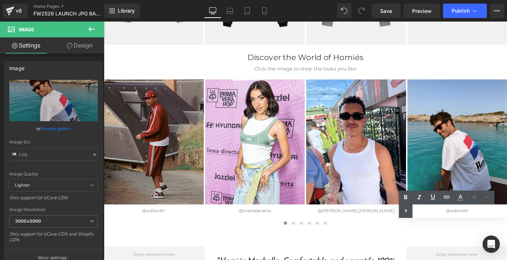
type input "[URL][DOMAIN_NAME]"
drag, startPoint x: 469, startPoint y: 212, endPoint x: 450, endPoint y: 210, distance: 18.7
click at [451, 210] on div "Text Color Highlight Color #333333" at bounding box center [453, 203] width 108 height 27
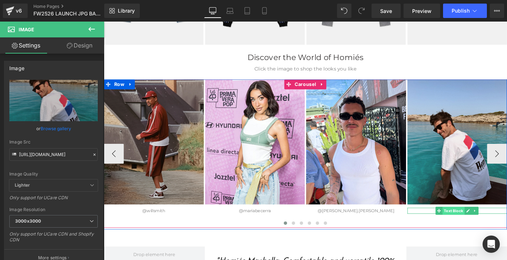
click at [479, 225] on span "Text Block" at bounding box center [481, 225] width 24 height 9
click at [496, 225] on icon at bounding box center [497, 225] width 4 height 4
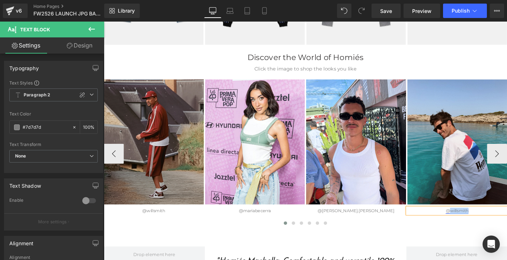
drag, startPoint x: 497, startPoint y: 225, endPoint x: 476, endPoint y: 224, distance: 21.6
click at [476, 224] on p "@willsmith" at bounding box center [485, 225] width 108 height 7
paste div
click at [432, 236] on div at bounding box center [321, 239] width 435 height 9
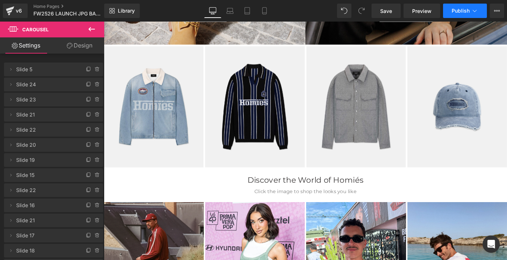
scroll to position [1229, 0]
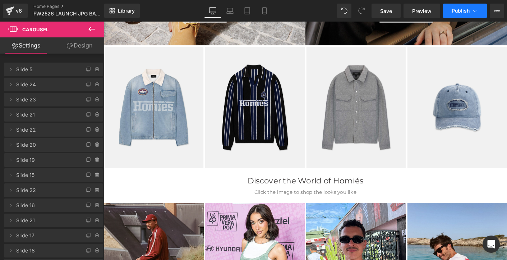
click at [466, 10] on span "Publish" at bounding box center [460, 11] width 18 height 6
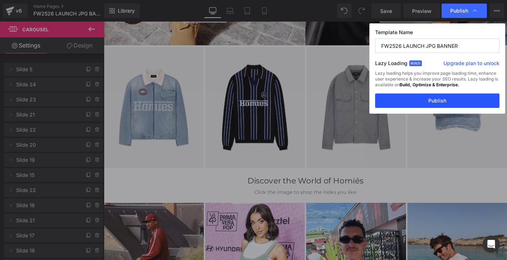
click at [435, 100] on button "Publish" at bounding box center [437, 100] width 124 height 14
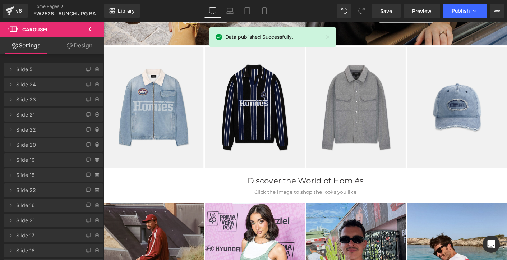
scroll to position [1397, 0]
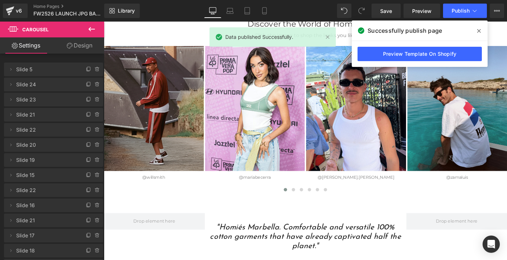
click at [481, 30] on span at bounding box center [478, 30] width 11 height 11
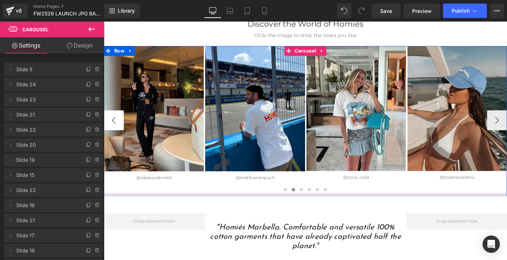
click at [112, 128] on button "‹" at bounding box center [115, 128] width 22 height 22
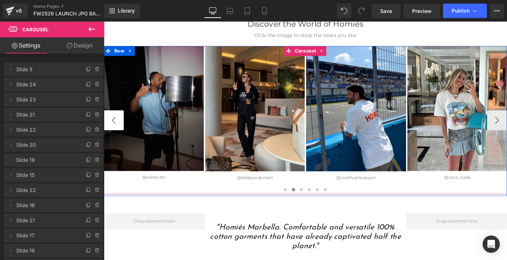
click at [112, 128] on button "‹" at bounding box center [115, 128] width 22 height 22
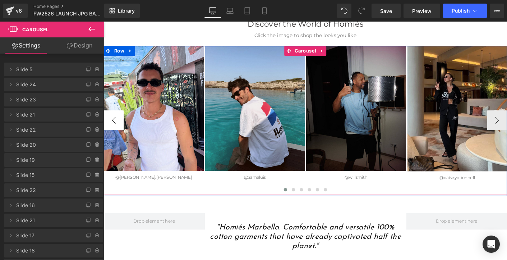
click at [112, 128] on button "‹" at bounding box center [115, 128] width 22 height 22
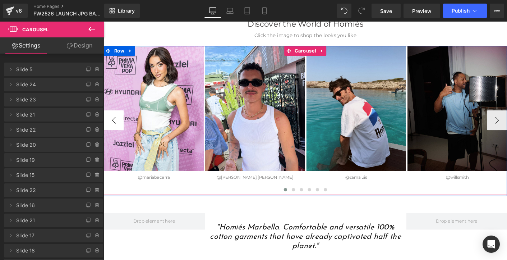
click at [112, 128] on button "‹" at bounding box center [115, 128] width 22 height 22
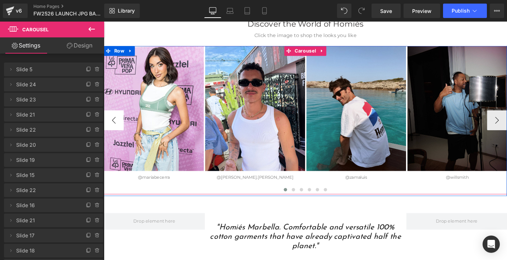
click at [112, 128] on button "‹" at bounding box center [115, 128] width 22 height 22
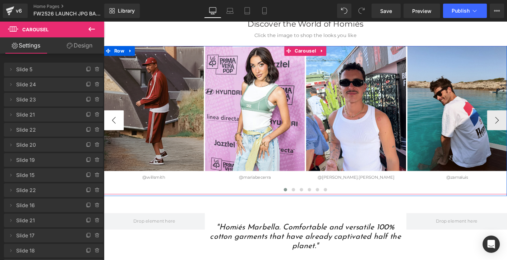
click at [112, 128] on button "‹" at bounding box center [115, 128] width 22 height 22
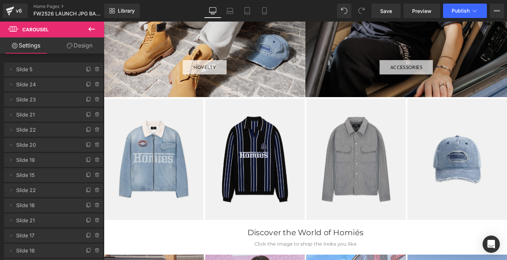
scroll to position [1172, 0]
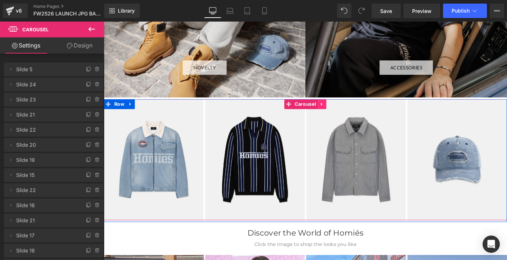
click at [338, 111] on icon at bounding box center [338, 110] width 1 height 3
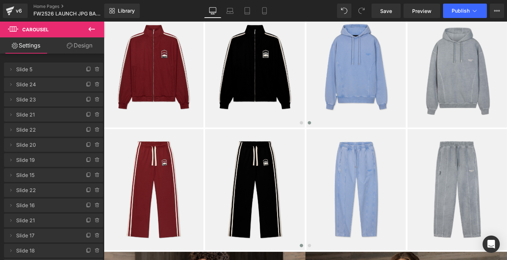
scroll to position [283, 0]
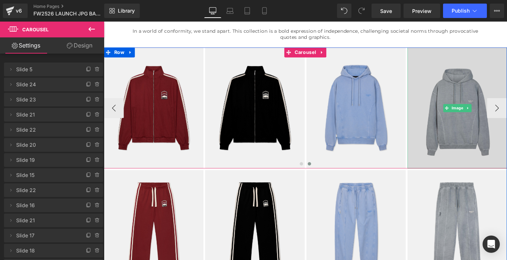
scroll to position [240, 0]
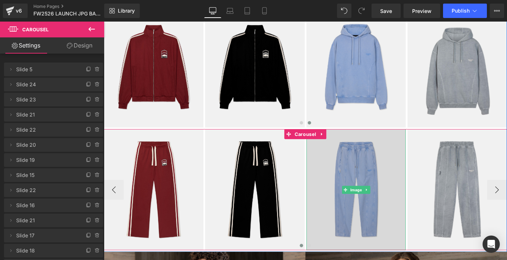
scroll to position [282, 0]
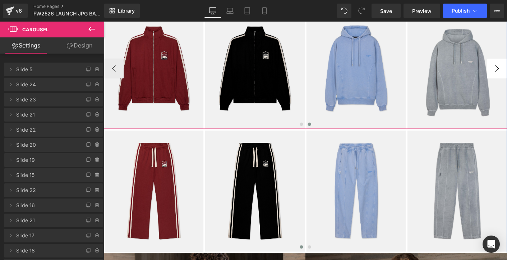
click at [317, 133] on span at bounding box center [317, 132] width 4 height 4
click at [317, 131] on span at bounding box center [317, 132] width 4 height 4
click at [324, 131] on span at bounding box center [326, 132] width 4 height 4
click at [324, 129] on button at bounding box center [325, 132] width 9 height 7
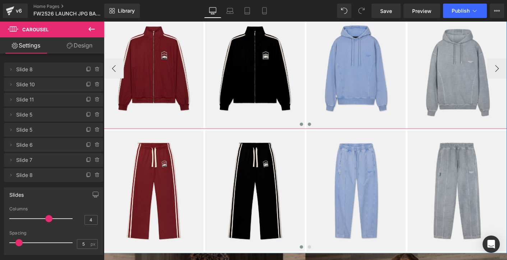
click at [316, 132] on span at bounding box center [317, 132] width 4 height 4
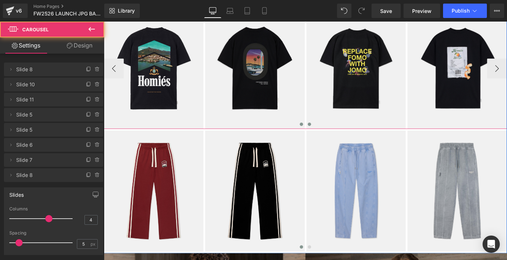
click at [324, 131] on span at bounding box center [326, 132] width 4 height 4
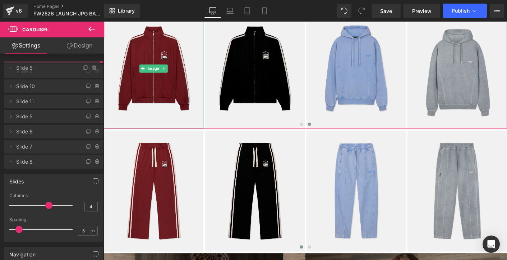
drag, startPoint x: 43, startPoint y: 129, endPoint x: 46, endPoint y: 67, distance: 61.8
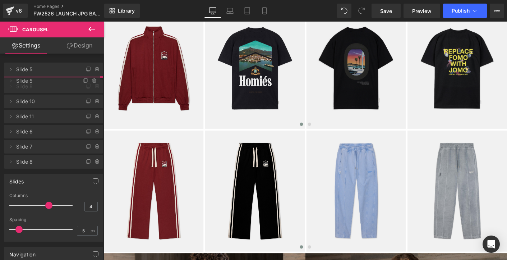
drag, startPoint x: 51, startPoint y: 90, endPoint x: 51, endPoint y: 83, distance: 6.8
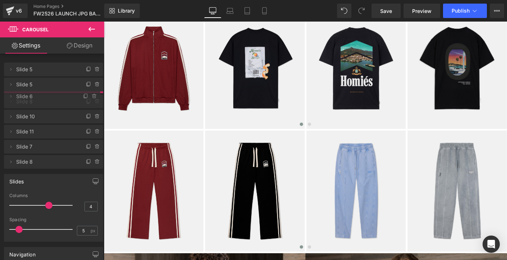
drag, startPoint x: 37, startPoint y: 111, endPoint x: 36, endPoint y: 98, distance: 12.7
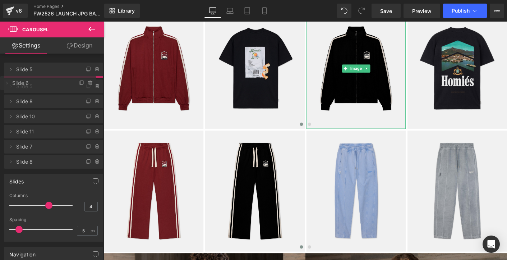
drag, startPoint x: 38, startPoint y: 100, endPoint x: 275, endPoint y: 0, distance: 257.4
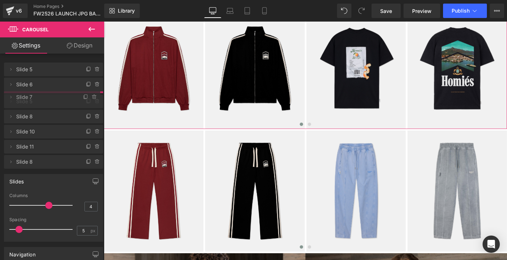
drag, startPoint x: 36, startPoint y: 160, endPoint x: 32, endPoint y: 162, distance: 3.7
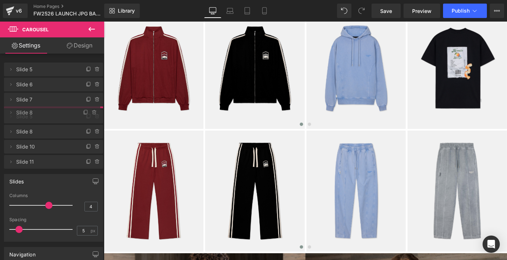
drag, startPoint x: 33, startPoint y: 175, endPoint x: 36, endPoint y: 113, distance: 62.6
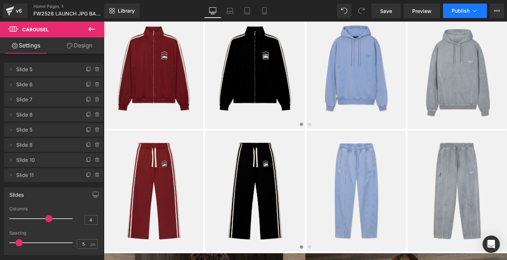
click at [463, 12] on span "Publish" at bounding box center [460, 11] width 18 height 6
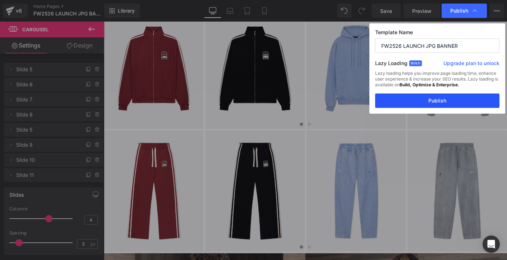
drag, startPoint x: 427, startPoint y: 101, endPoint x: 298, endPoint y: 156, distance: 140.3
click at [427, 101] on button "Publish" at bounding box center [437, 100] width 124 height 14
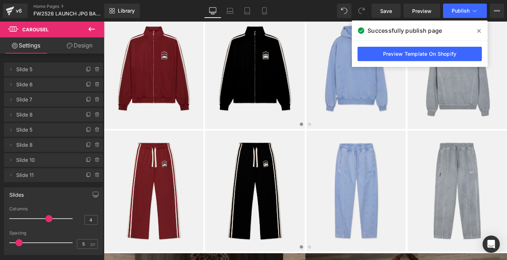
click at [478, 29] on icon at bounding box center [479, 31] width 4 height 6
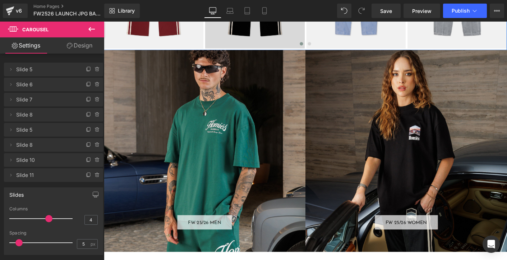
scroll to position [772, 0]
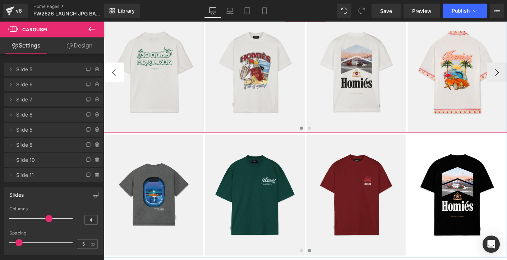
click at [116, 76] on button "‹" at bounding box center [115, 77] width 22 height 22
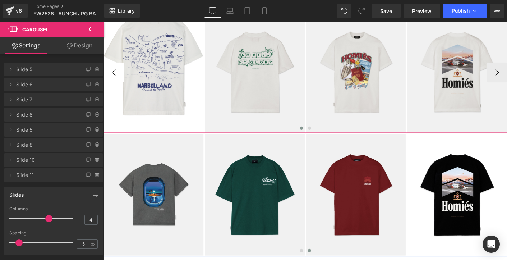
click at [116, 76] on button "‹" at bounding box center [115, 77] width 22 height 22
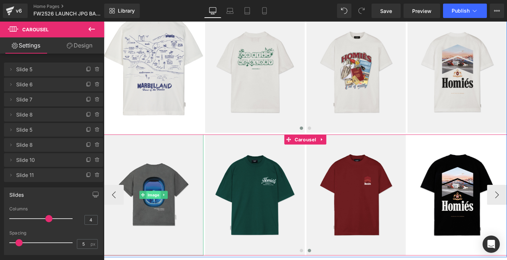
click at [156, 208] on span "Image" at bounding box center [157, 208] width 15 height 9
click at [157, 205] on span "Image" at bounding box center [157, 208] width 15 height 9
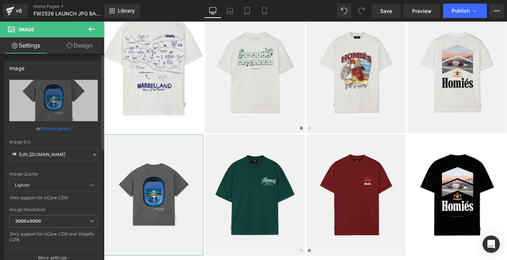
click at [92, 156] on icon at bounding box center [94, 154] width 5 height 5
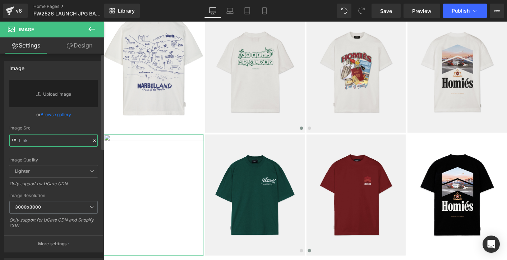
click at [64, 142] on input "text" at bounding box center [53, 140] width 88 height 13
paste input "[URL][DOMAIN_NAME]"
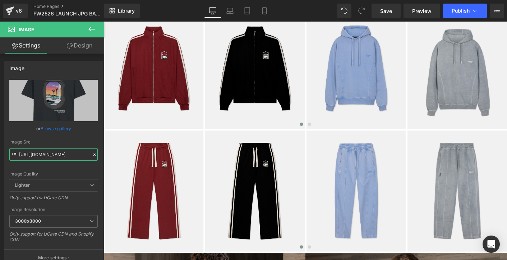
scroll to position [283, 0]
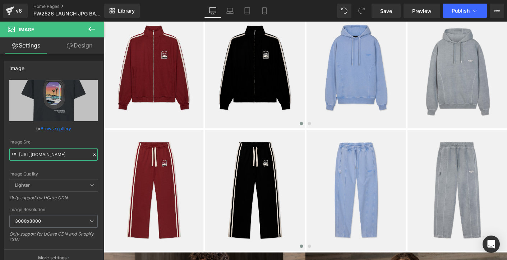
type input "[URL][DOMAIN_NAME]"
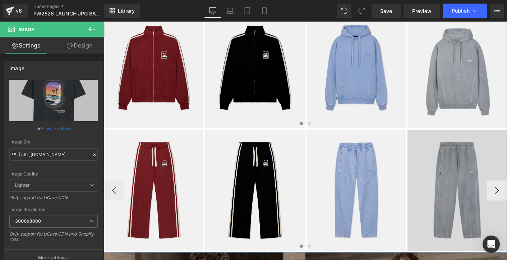
click at [484, 204] on span "Image" at bounding box center [484, 203] width 15 height 9
click at [480, 192] on img at bounding box center [484, 203] width 107 height 130
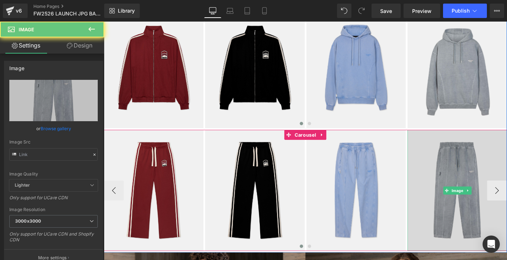
type input "[URL][DOMAIN_NAME]"
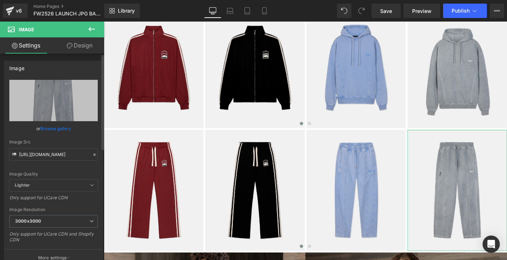
click at [92, 155] on icon at bounding box center [94, 154] width 5 height 5
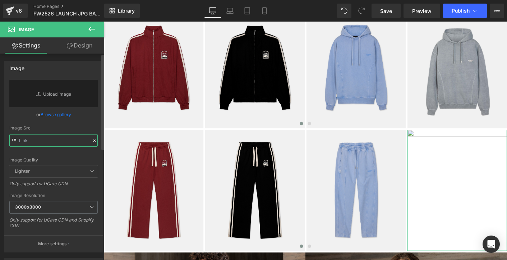
click at [60, 138] on input "text" at bounding box center [53, 140] width 88 height 13
paste input "[URL][DOMAIN_NAME]"
type input "[URL][DOMAIN_NAME]"
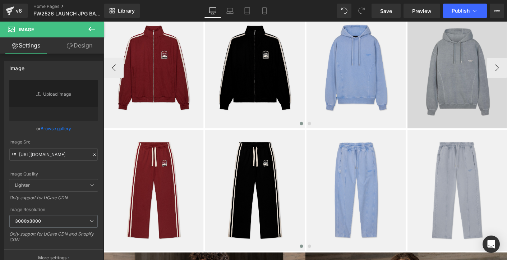
click at [467, 102] on img at bounding box center [484, 71] width 107 height 130
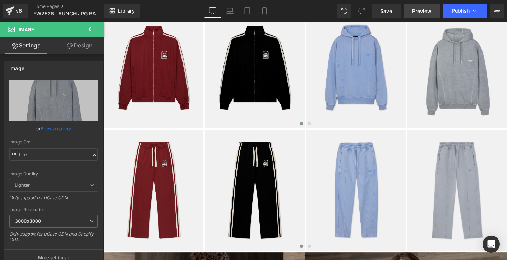
type input "[URL][DOMAIN_NAME]"
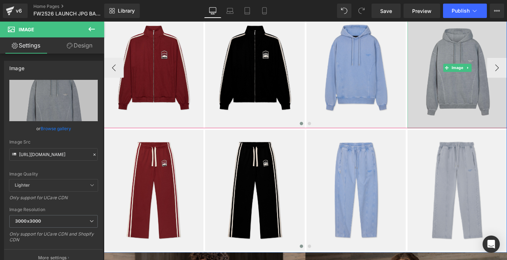
click at [475, 95] on img at bounding box center [484, 71] width 107 height 130
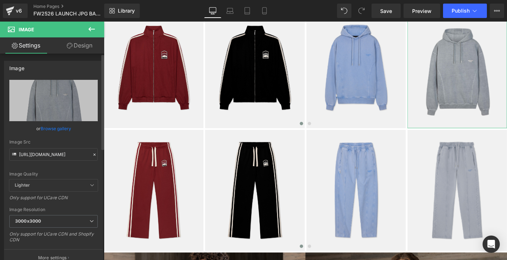
click at [92, 156] on icon at bounding box center [94, 154] width 5 height 5
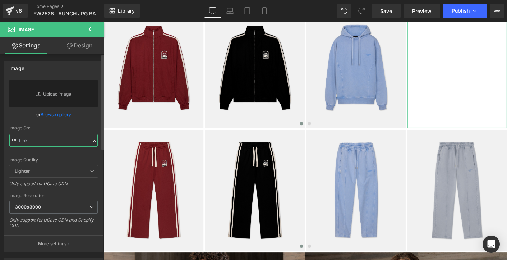
click at [65, 141] on input "text" at bounding box center [53, 140] width 88 height 13
paste input "[URL][DOMAIN_NAME]"
type input "[URL][DOMAIN_NAME]"
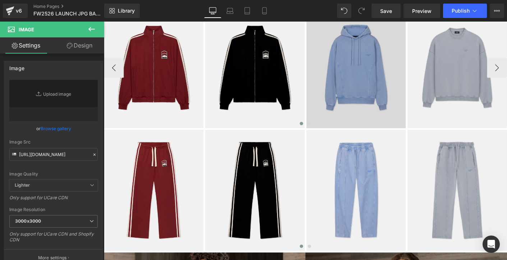
click at [381, 96] on img at bounding box center [375, 71] width 107 height 130
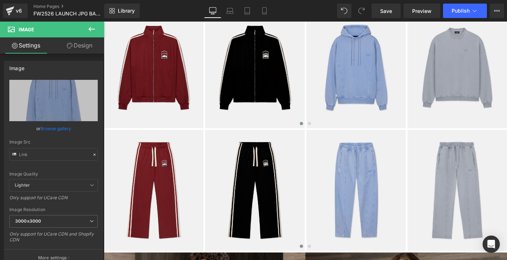
type input "[URL][DOMAIN_NAME]"
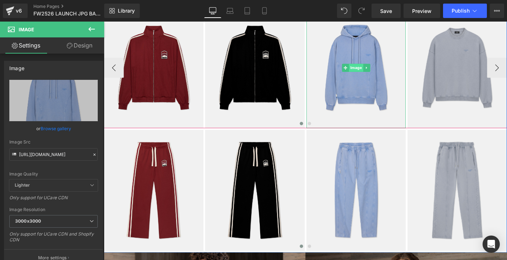
click at [374, 71] on span "Image" at bounding box center [375, 71] width 15 height 9
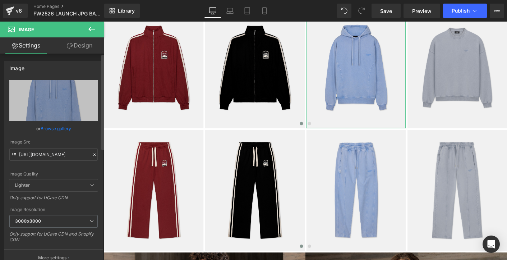
click at [93, 154] on icon at bounding box center [94, 154] width 2 height 2
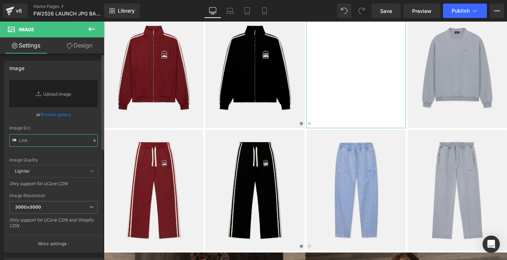
click at [65, 138] on input "text" at bounding box center [53, 140] width 88 height 13
paste input "[URL][DOMAIN_NAME]"
type input "[URL][DOMAIN_NAME]"
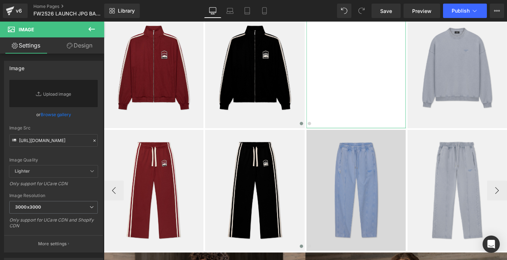
click at [353, 183] on img at bounding box center [375, 203] width 107 height 130
click at [367, 171] on img at bounding box center [375, 203] width 107 height 130
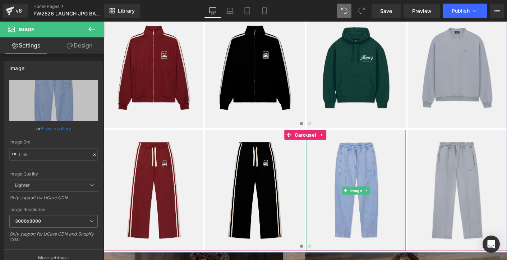
type input "[URL][DOMAIN_NAME]"
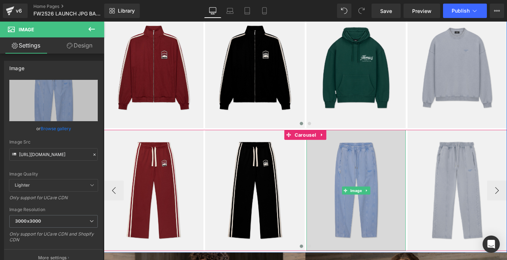
click at [334, 204] on img at bounding box center [375, 203] width 107 height 130
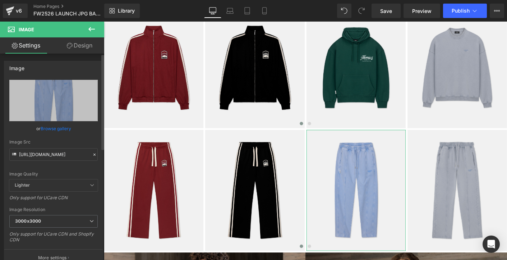
click at [92, 156] on icon at bounding box center [94, 154] width 5 height 5
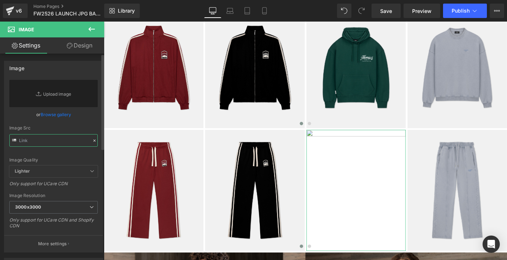
click at [54, 140] on input "text" at bounding box center [53, 140] width 88 height 13
paste input "[URL][DOMAIN_NAME]"
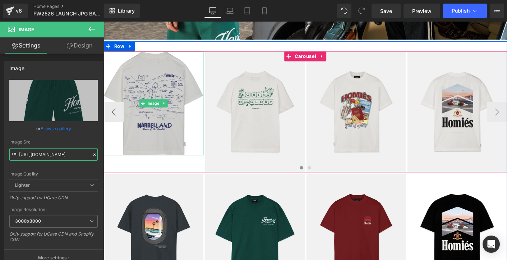
scroll to position [728, 0]
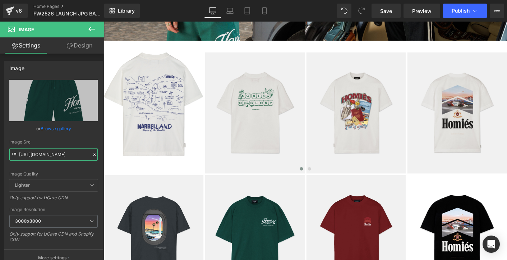
type input "[URL][DOMAIN_NAME]"
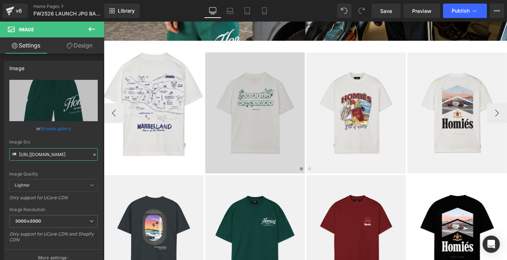
scroll to position [0, 0]
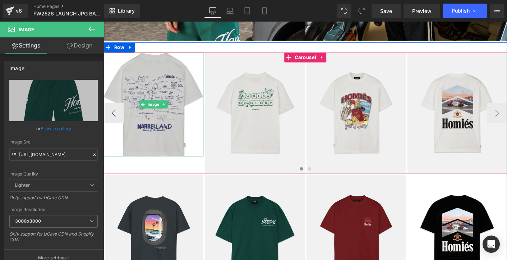
click at [156, 155] on img at bounding box center [157, 111] width 107 height 112
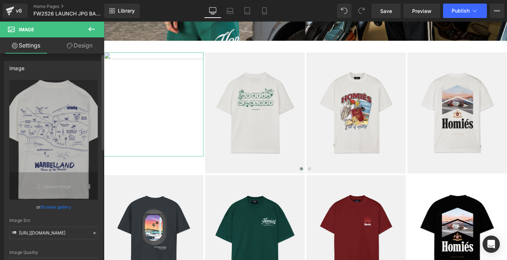
click at [92, 230] on icon at bounding box center [94, 232] width 5 height 5
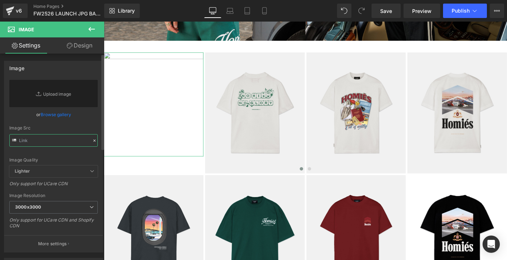
click at [66, 138] on input "text" at bounding box center [53, 140] width 88 height 13
paste input "[URL][DOMAIN_NAME]"
type input "[URL][DOMAIN_NAME]"
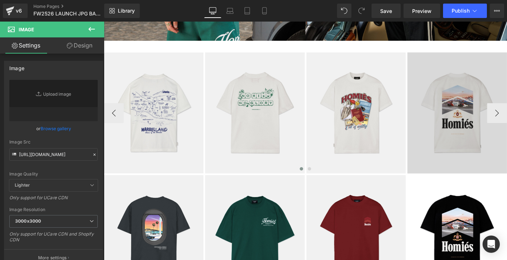
click at [453, 144] on img at bounding box center [484, 120] width 107 height 130
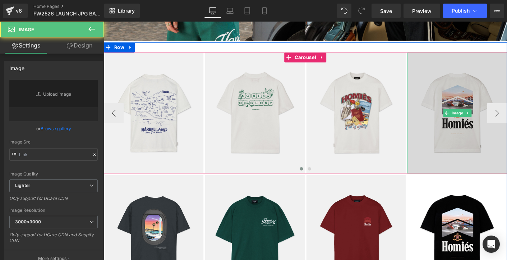
type input "[URL][DOMAIN_NAME]"
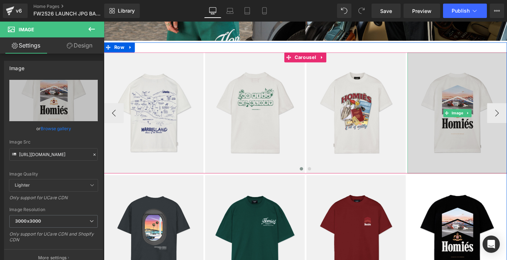
click at [487, 112] on img at bounding box center [484, 120] width 107 height 130
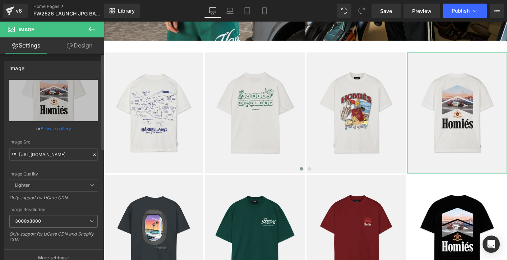
click at [92, 154] on icon at bounding box center [94, 154] width 5 height 5
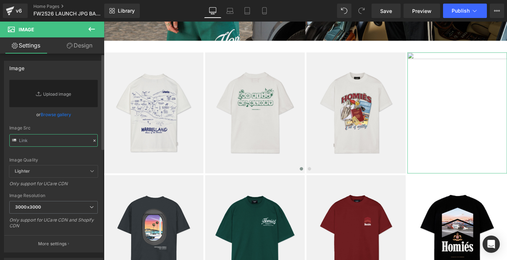
click at [62, 143] on input "text" at bounding box center [53, 140] width 88 height 13
type input "M"
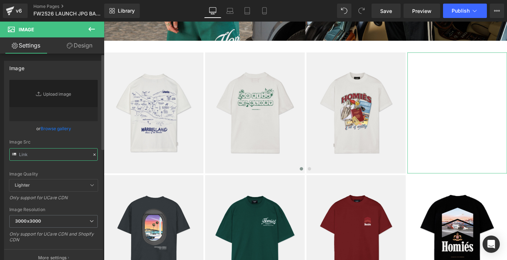
paste input "[URL][DOMAIN_NAME]"
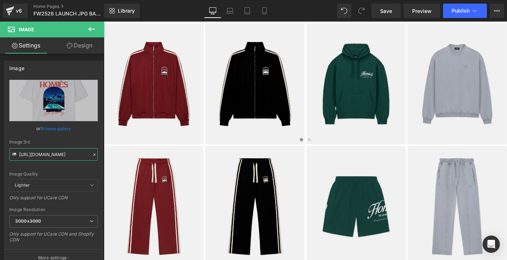
scroll to position [266, 0]
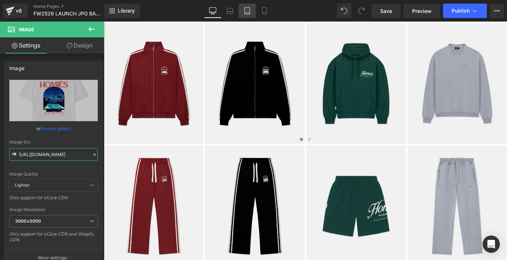
type input "[URL][DOMAIN_NAME]"
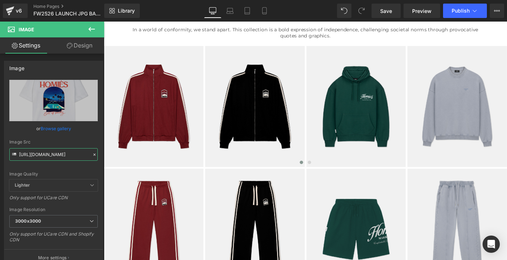
scroll to position [0, 0]
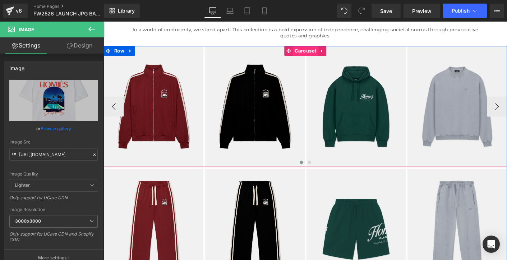
click at [317, 52] on span "Carousel" at bounding box center [321, 53] width 27 height 11
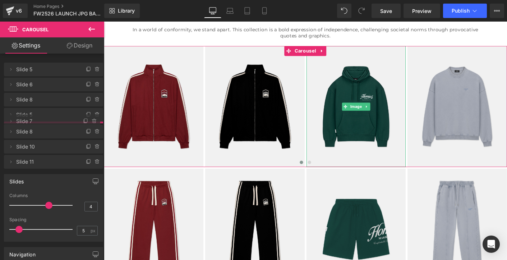
drag, startPoint x: 32, startPoint y: 99, endPoint x: 32, endPoint y: 121, distance: 21.6
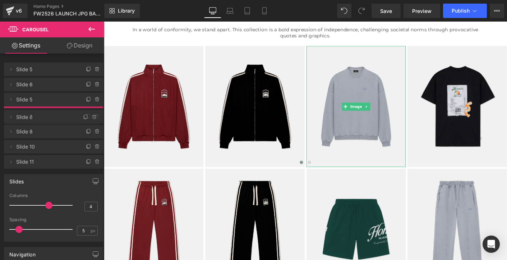
drag, startPoint x: 33, startPoint y: 98, endPoint x: 76, endPoint y: 115, distance: 46.0
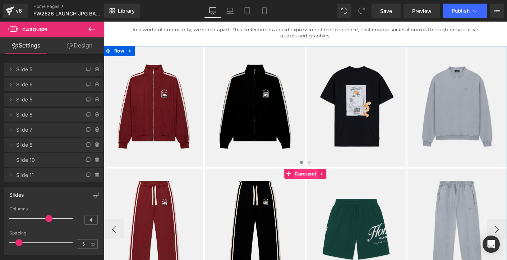
click at [319, 186] on span "Carousel" at bounding box center [321, 185] width 27 height 11
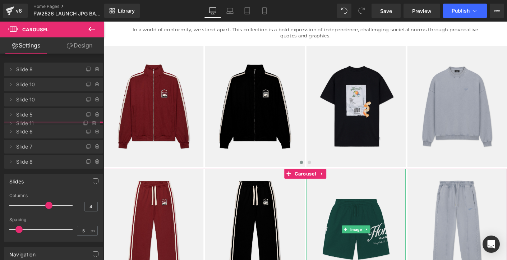
drag, startPoint x: 34, startPoint y: 98, endPoint x: 34, endPoint y: 115, distance: 16.2
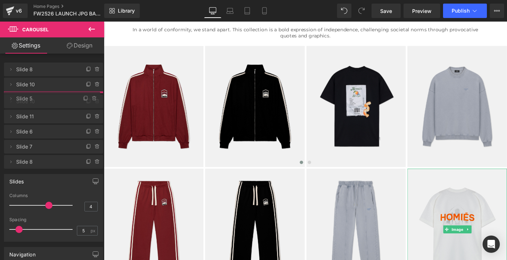
drag, startPoint x: 34, startPoint y: 115, endPoint x: 35, endPoint y: 98, distance: 16.2
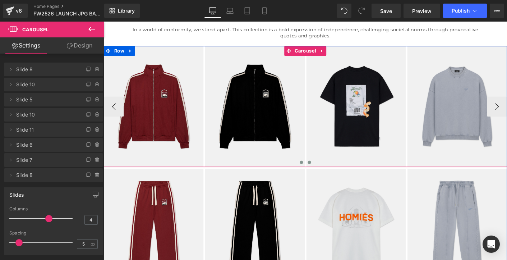
click at [324, 173] on span at bounding box center [326, 173] width 4 height 4
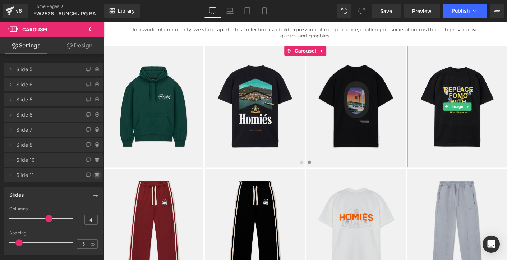
click at [94, 174] on icon at bounding box center [97, 175] width 6 height 6
drag, startPoint x: 88, startPoint y: 176, endPoint x: 383, endPoint y: 202, distance: 296.0
click at [88, 176] on button "Delete" at bounding box center [89, 175] width 23 height 9
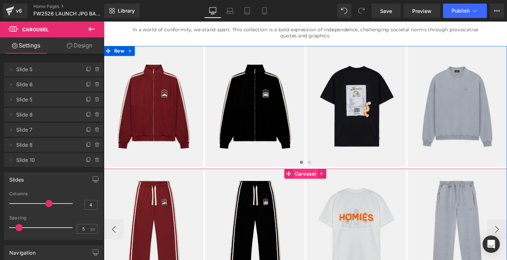
click at [320, 182] on span "Carousel" at bounding box center [321, 185] width 27 height 11
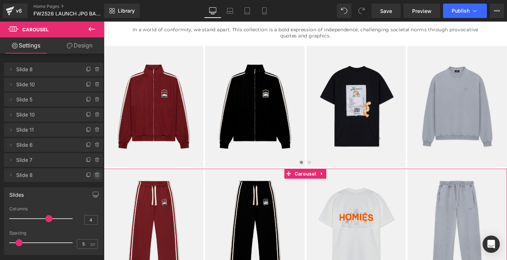
click at [95, 175] on icon at bounding box center [97, 175] width 6 height 6
click at [89, 177] on button "Delete" at bounding box center [89, 175] width 23 height 9
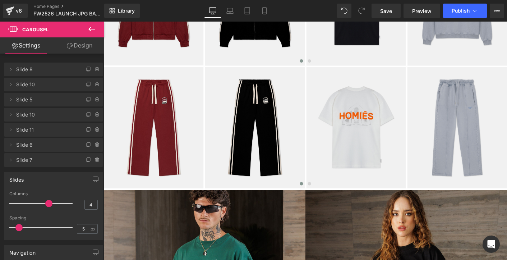
scroll to position [356, 0]
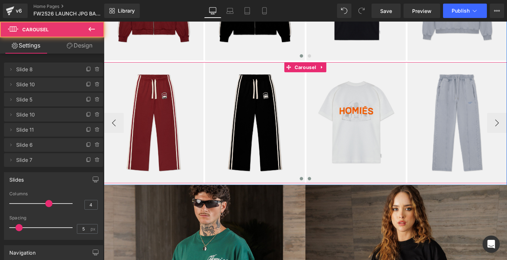
click at [325, 190] on span at bounding box center [326, 191] width 4 height 4
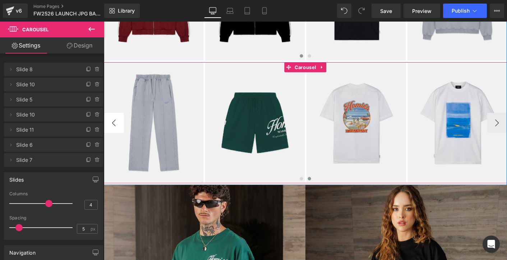
click at [115, 127] on button "‹" at bounding box center [115, 131] width 22 height 22
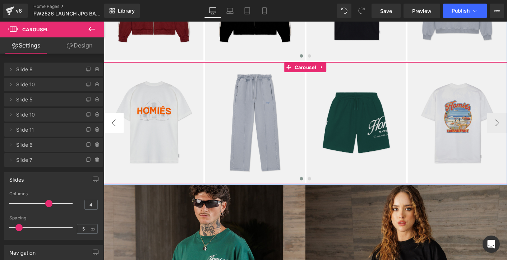
click at [115, 127] on button "‹" at bounding box center [115, 131] width 22 height 22
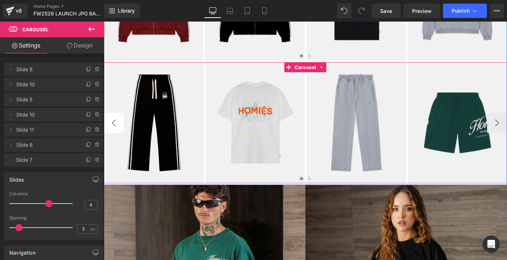
click at [115, 127] on button "‹" at bounding box center [115, 131] width 22 height 22
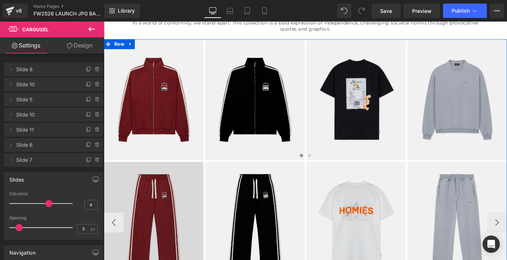
scroll to position [245, 0]
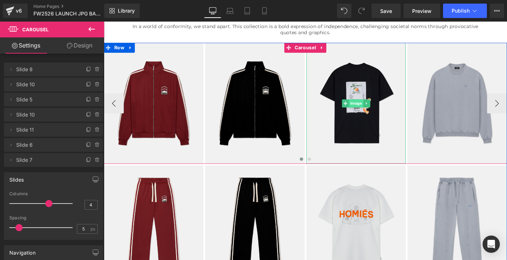
click at [380, 108] on span "Image" at bounding box center [375, 109] width 15 height 9
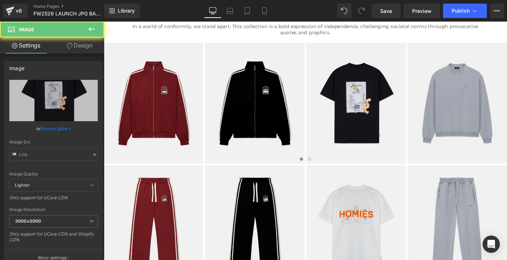
type input "[URL][DOMAIN_NAME]"
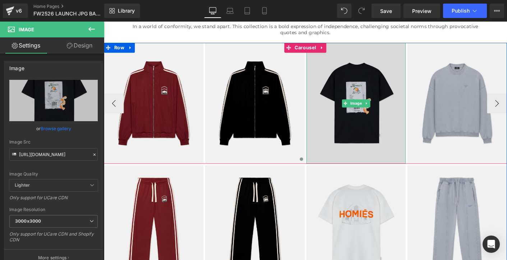
click at [379, 117] on img at bounding box center [375, 109] width 107 height 130
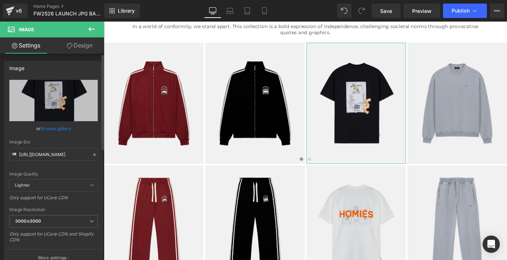
click at [92, 153] on icon at bounding box center [94, 154] width 5 height 5
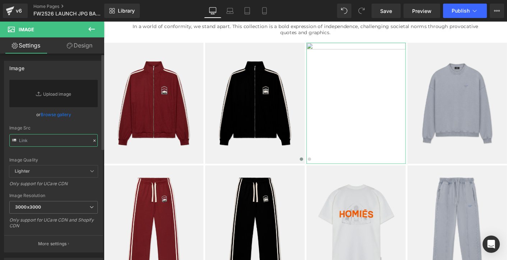
click at [62, 142] on input "text" at bounding box center [53, 140] width 88 height 13
paste input "[URL][DOMAIN_NAME]"
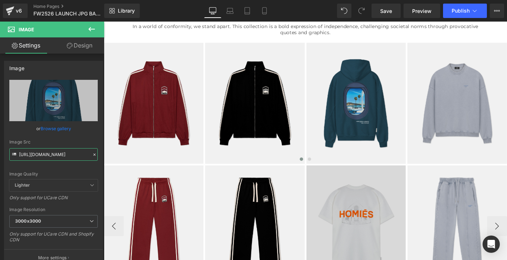
type input "[URL][DOMAIN_NAME]"
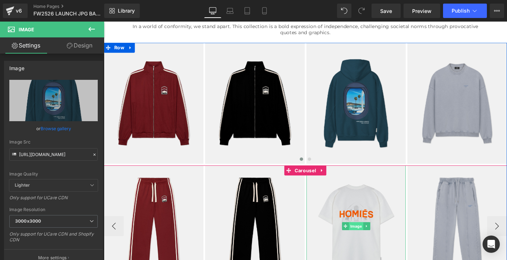
click at [375, 242] on span "Image" at bounding box center [375, 241] width 15 height 9
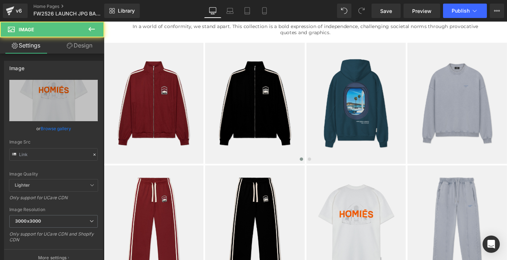
type input "[URL][DOMAIN_NAME]"
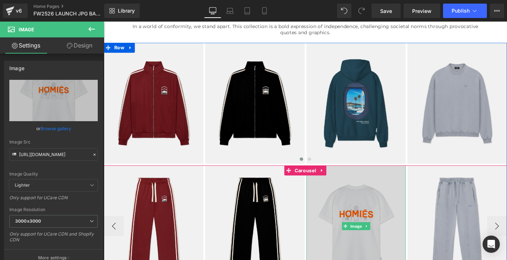
click at [360, 229] on img at bounding box center [375, 241] width 107 height 130
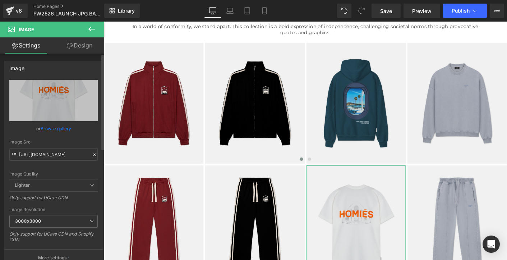
click at [92, 156] on icon at bounding box center [94, 154] width 5 height 5
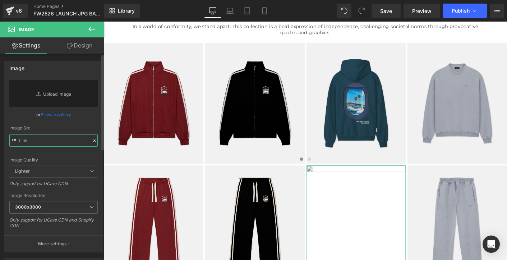
click at [66, 139] on input "text" at bounding box center [53, 140] width 88 height 13
paste input "[URL][DOMAIN_NAME]"
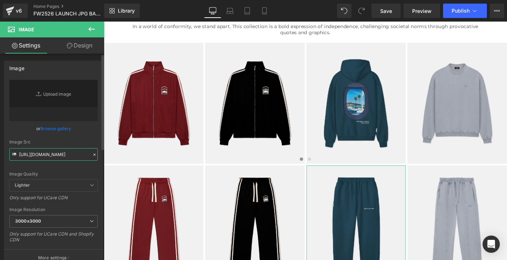
click at [82, 156] on input "[URL][DOMAIN_NAME]" at bounding box center [53, 154] width 88 height 13
click at [78, 167] on div "Image Quality Lighter Lightest Lighter Lighter Lightest Only support for UCare …" at bounding box center [53, 129] width 88 height 99
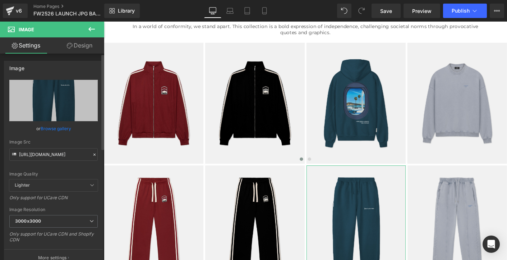
scroll to position [0, 0]
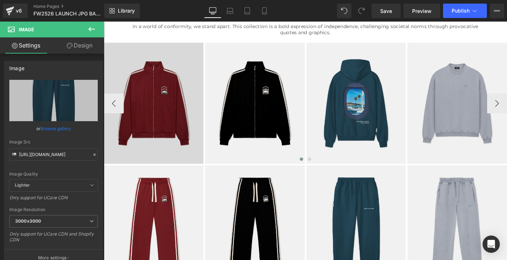
type input "[URL][DOMAIN_NAME]"
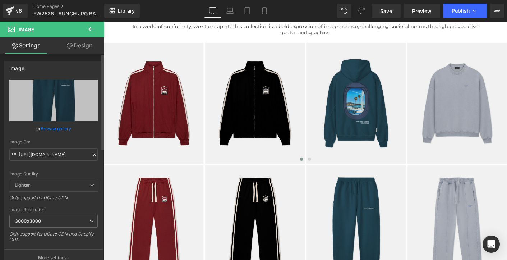
click at [91, 135] on div "Image Quality Lighter Lightest Lighter Lighter Lightest Only support for UCare …" at bounding box center [53, 129] width 88 height 99
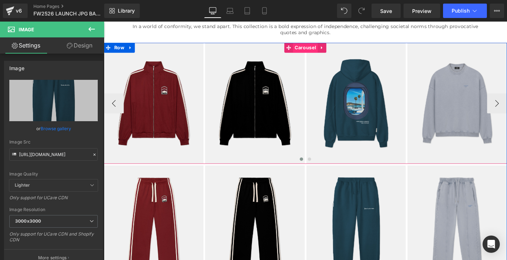
click at [329, 47] on span "Carousel" at bounding box center [321, 49] width 27 height 11
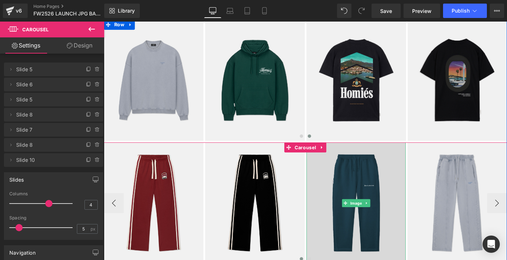
scroll to position [268, 0]
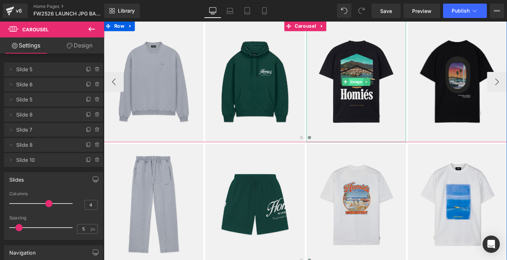
click at [375, 85] on span "Image" at bounding box center [375, 86] width 15 height 9
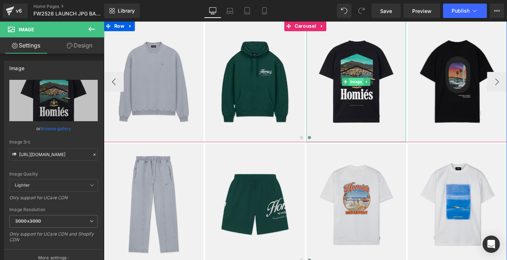
click at [376, 85] on span "Image" at bounding box center [375, 86] width 15 height 9
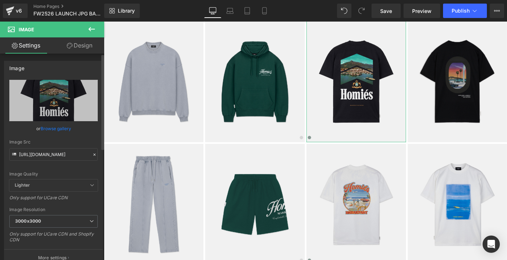
click at [92, 155] on icon at bounding box center [94, 154] width 5 height 5
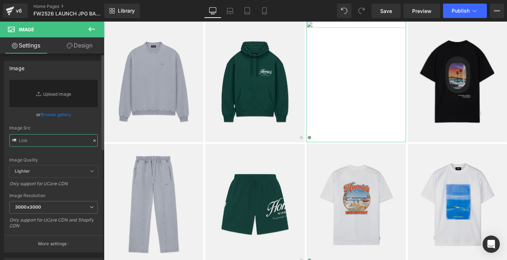
click at [69, 142] on input "text" at bounding box center [53, 140] width 88 height 13
paste input "[URL][DOMAIN_NAME]"
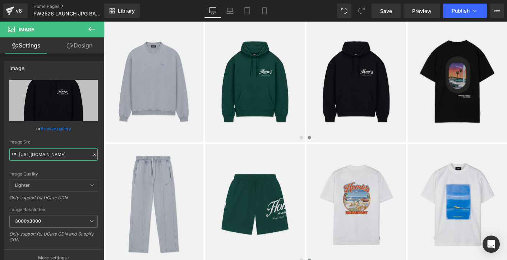
type input "[URL][DOMAIN_NAME]"
click at [69, 154] on input "[URL][DOMAIN_NAME]" at bounding box center [53, 154] width 88 height 13
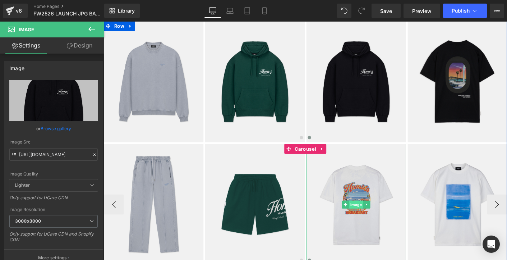
click at [374, 218] on span "Image" at bounding box center [375, 218] width 15 height 9
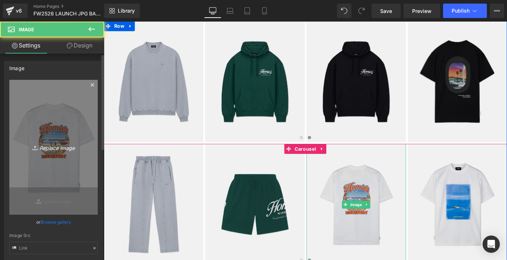
type input "[URL][DOMAIN_NAME]"
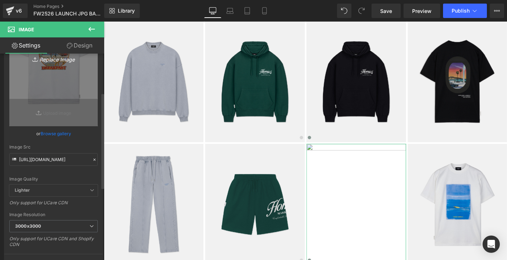
scroll to position [89, 0]
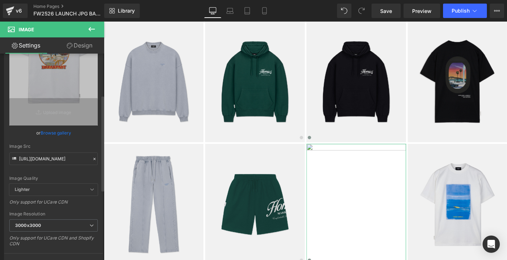
click at [93, 156] on icon at bounding box center [94, 158] width 5 height 5
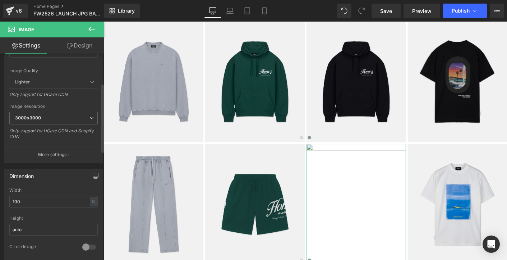
click at [61, 81] on span "Lighter" at bounding box center [53, 82] width 88 height 12
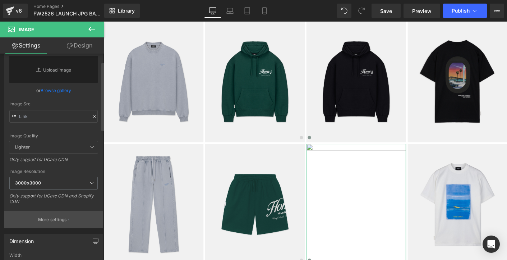
scroll to position [24, 0]
click at [67, 117] on input "text" at bounding box center [53, 116] width 88 height 13
paste input "[URL][DOMAIN_NAME]"
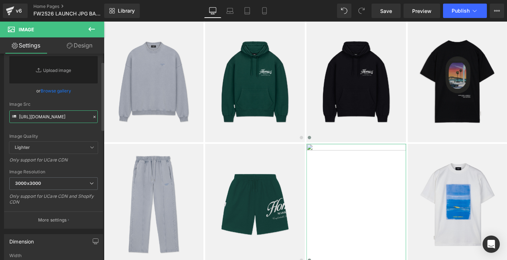
scroll to position [0, 136]
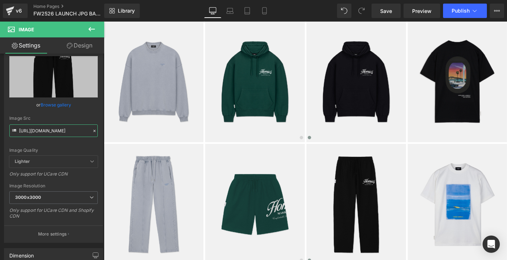
type input "[URL][DOMAIN_NAME]"
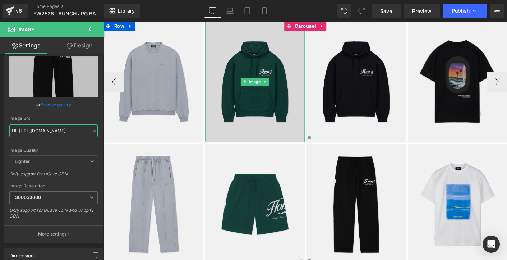
scroll to position [0, 0]
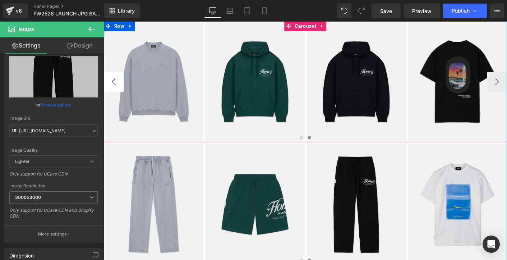
click at [116, 90] on button "‹" at bounding box center [115, 87] width 22 height 22
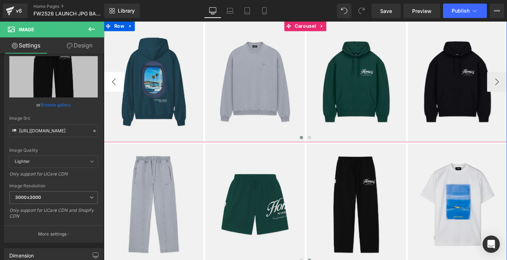
click at [116, 90] on button "‹" at bounding box center [115, 87] width 22 height 22
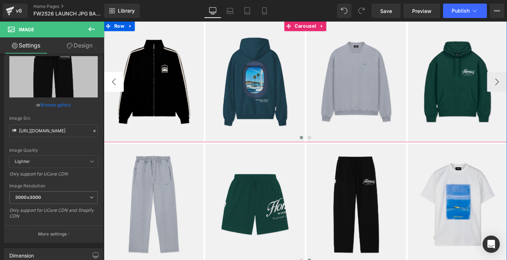
click at [116, 90] on button "‹" at bounding box center [115, 87] width 22 height 22
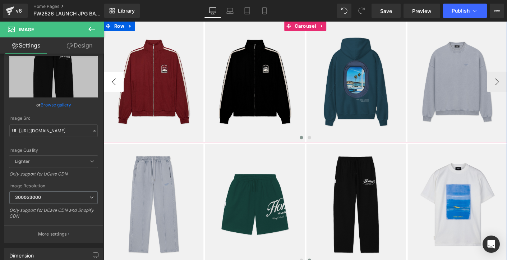
click at [116, 90] on button "‹" at bounding box center [115, 87] width 22 height 22
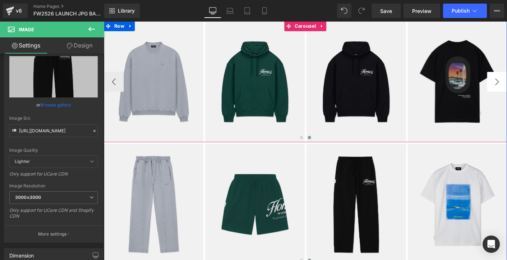
click at [484, 88] on span "Image" at bounding box center [484, 86] width 15 height 9
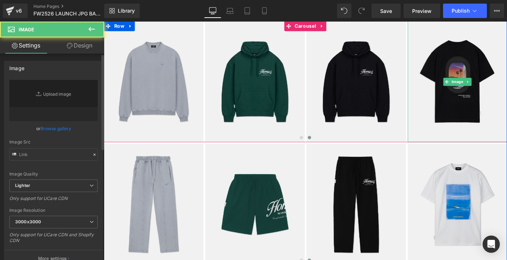
type input "[URL][DOMAIN_NAME]"
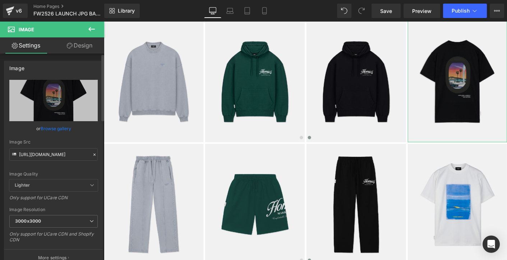
click at [92, 154] on icon at bounding box center [94, 154] width 5 height 5
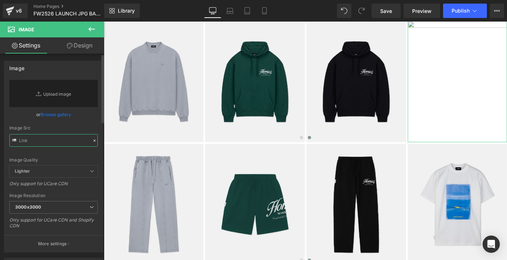
click at [72, 141] on input "text" at bounding box center [53, 140] width 88 height 13
paste input "[URL][DOMAIN_NAME]"
type input "[URL][DOMAIN_NAME]"
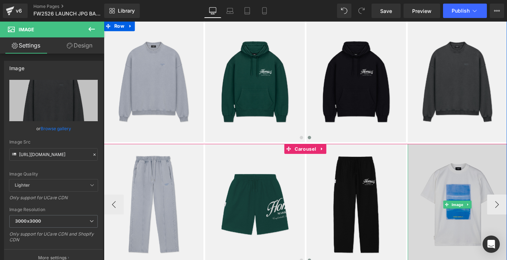
click at [455, 206] on img at bounding box center [484, 218] width 107 height 130
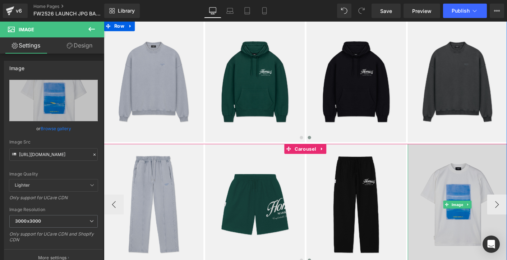
click at [480, 206] on img at bounding box center [484, 218] width 107 height 130
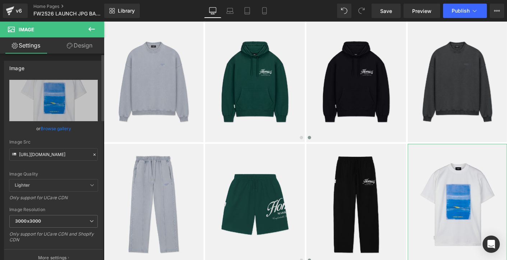
click at [92, 153] on icon at bounding box center [94, 154] width 5 height 5
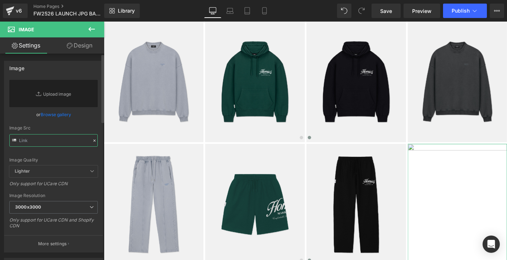
click at [55, 143] on input "text" at bounding box center [53, 140] width 88 height 13
paste input "[URL][DOMAIN_NAME]"
click at [97, 157] on div "Replace Image Upload image or Browse gallery Image Src [URL][DOMAIN_NAME] Image…" at bounding box center [53, 166] width 98 height 172
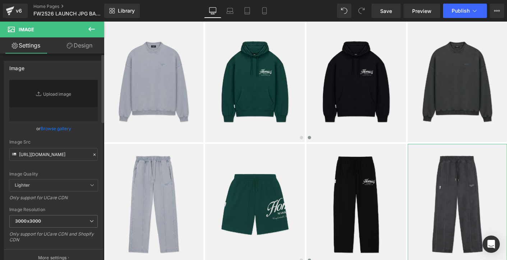
scroll to position [0, 0]
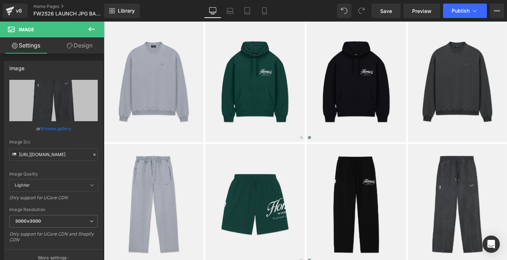
type input "[URL][DOMAIN_NAME]"
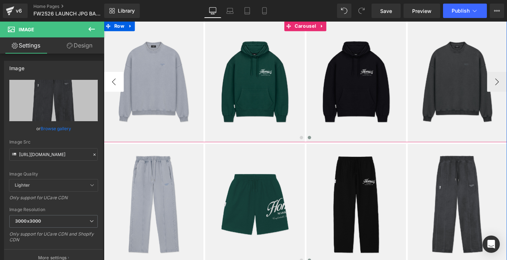
click at [114, 85] on button "‹" at bounding box center [115, 87] width 22 height 22
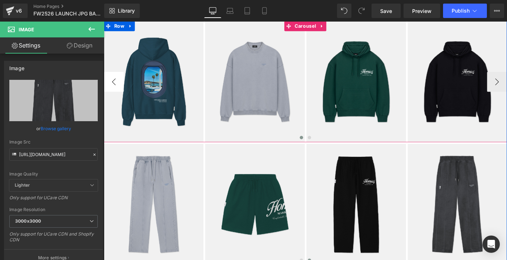
click at [114, 85] on button "‹" at bounding box center [115, 87] width 22 height 22
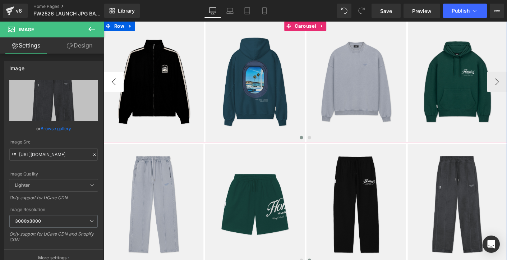
click at [114, 85] on button "‹" at bounding box center [115, 87] width 22 height 22
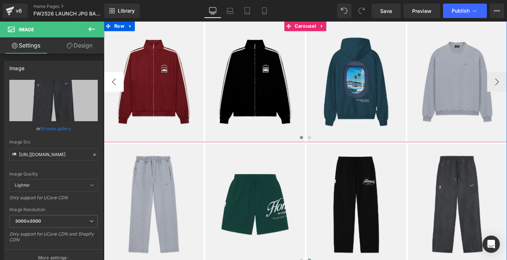
click at [114, 85] on button "‹" at bounding box center [115, 87] width 22 height 22
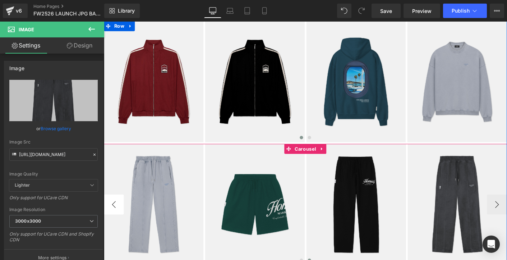
click at [117, 216] on button "‹" at bounding box center [115, 219] width 22 height 22
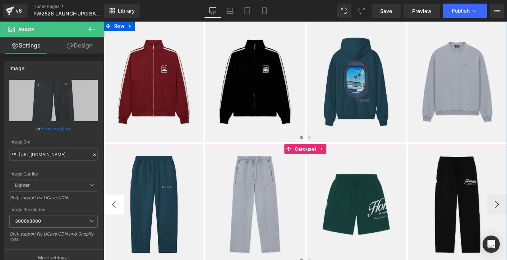
click at [117, 216] on button "‹" at bounding box center [115, 219] width 22 height 22
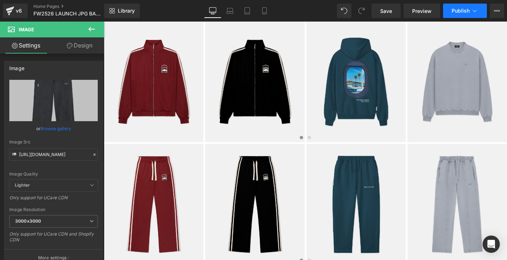
click at [462, 9] on span "Publish" at bounding box center [460, 11] width 18 height 6
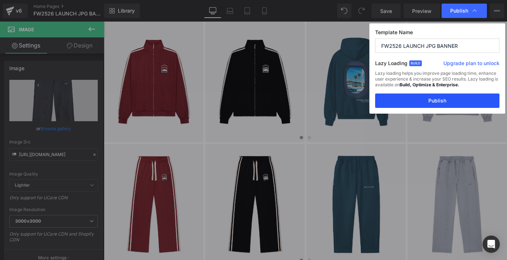
click at [436, 102] on button "Publish" at bounding box center [437, 100] width 124 height 14
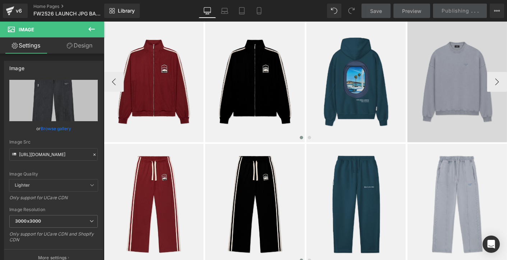
scroll to position [792, 0]
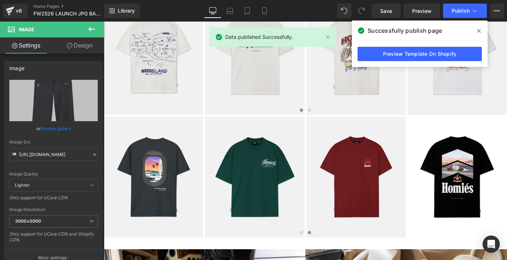
click at [479, 31] on icon at bounding box center [479, 31] width 4 height 4
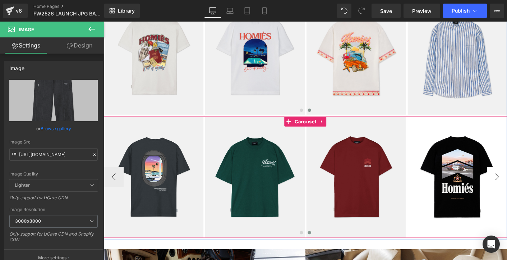
click at [321, 129] on span "Carousel" at bounding box center [321, 129] width 27 height 11
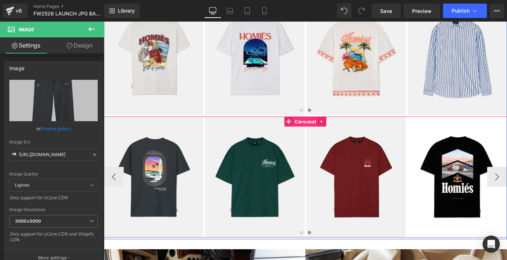
click at [321, 129] on span "Carousel" at bounding box center [321, 129] width 27 height 11
click at [322, 126] on span "Carousel" at bounding box center [321, 129] width 27 height 11
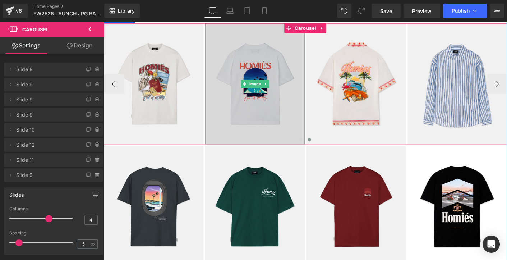
scroll to position [758, 0]
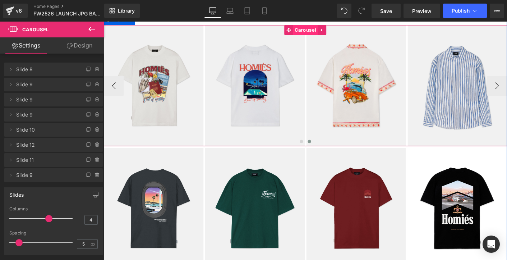
click at [324, 29] on span "Carousel" at bounding box center [321, 30] width 27 height 11
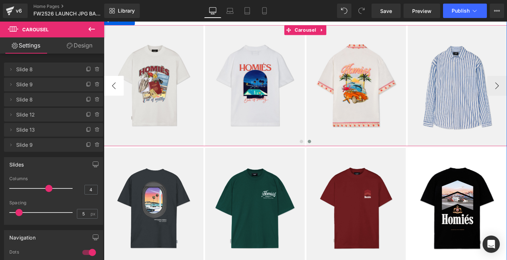
click at [117, 92] on button "‹" at bounding box center [115, 91] width 22 height 22
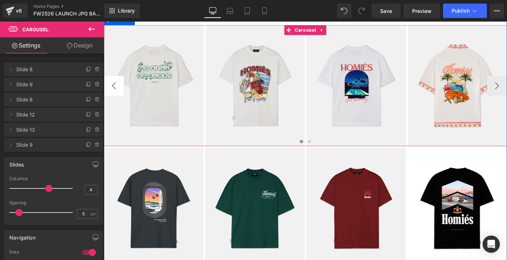
click at [117, 92] on button "‹" at bounding box center [115, 91] width 22 height 22
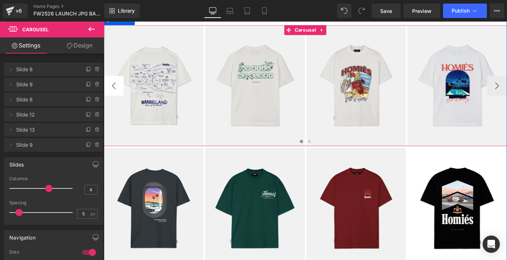
click at [117, 92] on button "‹" at bounding box center [115, 91] width 22 height 22
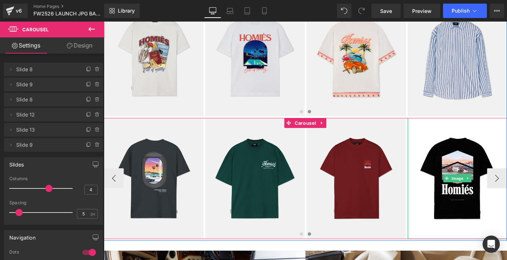
scroll to position [794, 0]
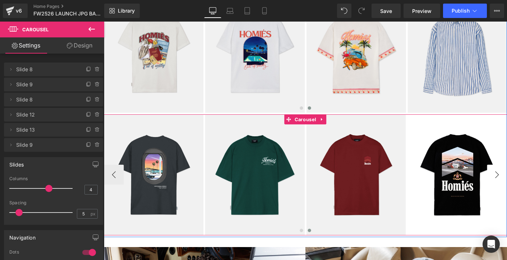
click at [316, 125] on span "Carousel" at bounding box center [321, 126] width 27 height 11
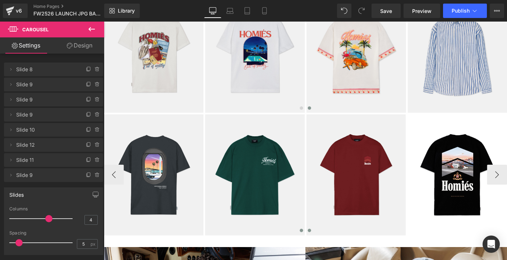
click at [316, 245] on span at bounding box center [317, 247] width 4 height 4
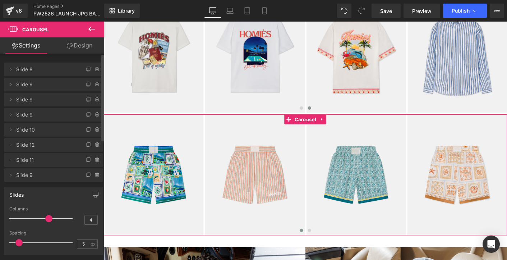
click at [39, 131] on span "Slide 10" at bounding box center [46, 130] width 60 height 14
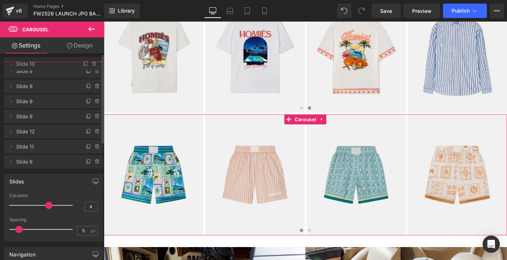
drag, startPoint x: 39, startPoint y: 131, endPoint x: 44, endPoint y: 132, distance: 4.7
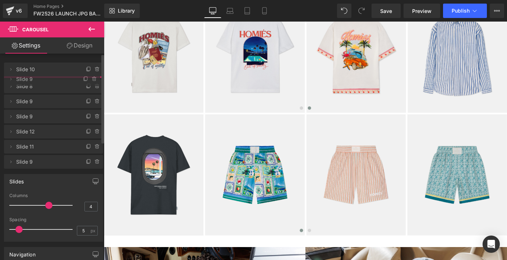
drag, startPoint x: 44, startPoint y: 131, endPoint x: 47, endPoint y: 146, distance: 15.5
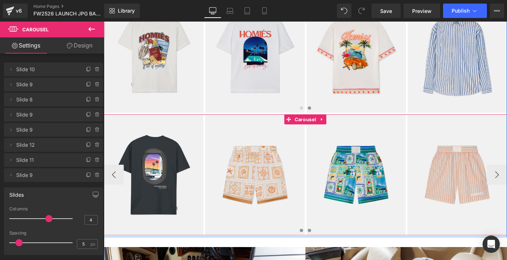
click at [326, 246] on span at bounding box center [326, 247] width 4 height 4
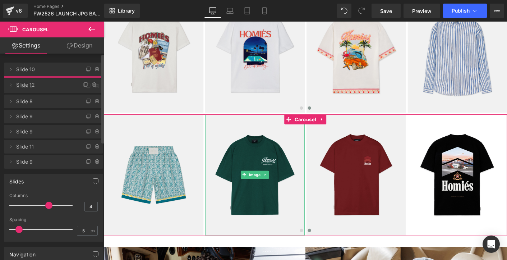
drag, startPoint x: 45, startPoint y: 144, endPoint x: 50, endPoint y: 84, distance: 60.2
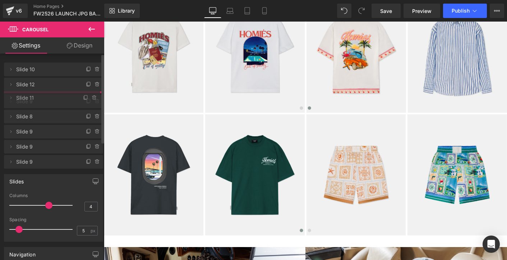
drag, startPoint x: 45, startPoint y: 160, endPoint x: 41, endPoint y: 98, distance: 62.3
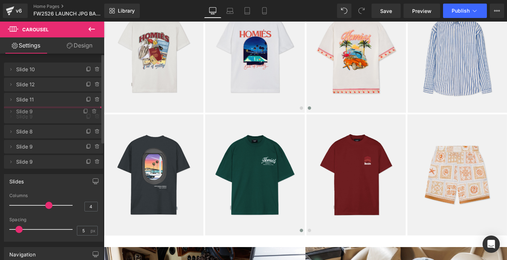
drag, startPoint x: 57, startPoint y: 176, endPoint x: 49, endPoint y: 113, distance: 64.0
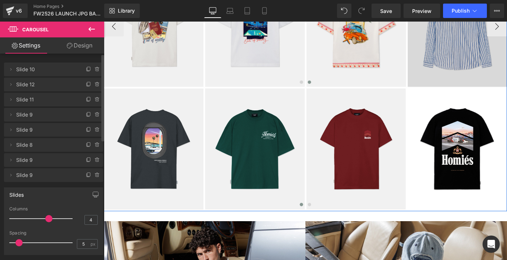
scroll to position [820, 0]
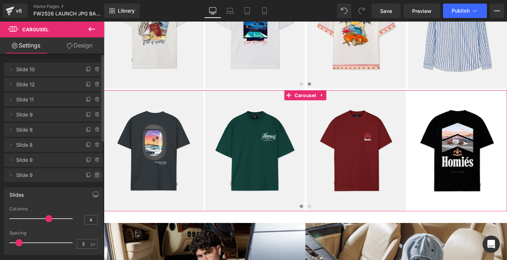
click at [95, 174] on icon at bounding box center [97, 175] width 6 height 6
click at [85, 174] on button "Delete" at bounding box center [89, 175] width 23 height 9
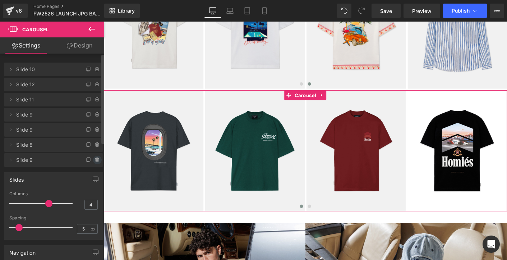
click at [94, 159] on icon at bounding box center [97, 160] width 6 height 6
click at [84, 159] on button "Delete" at bounding box center [89, 160] width 23 height 9
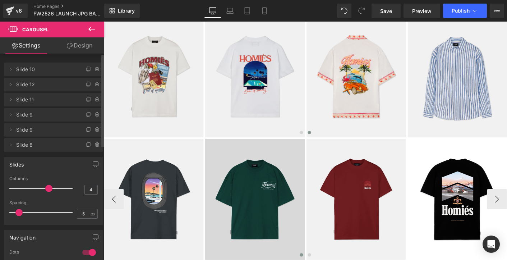
scroll to position [749, 0]
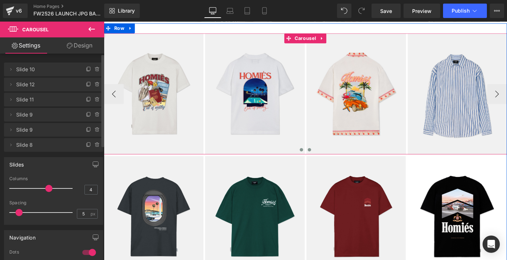
click at [317, 159] on span at bounding box center [317, 160] width 4 height 4
click at [316, 158] on span at bounding box center [317, 160] width 4 height 4
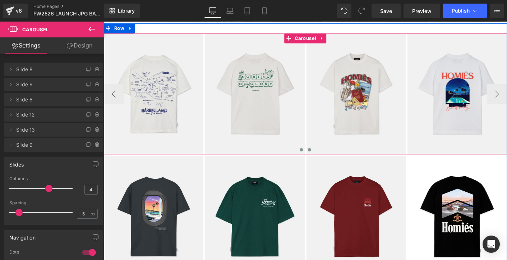
click at [324, 158] on span at bounding box center [326, 160] width 4 height 4
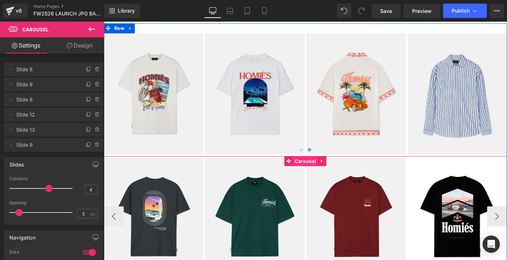
click at [319, 172] on span "Carousel" at bounding box center [321, 171] width 27 height 11
click at [320, 172] on span "Carousel" at bounding box center [321, 171] width 27 height 11
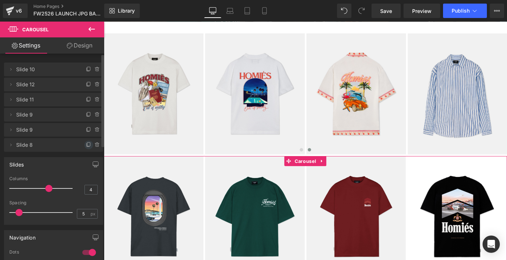
click at [86, 144] on icon at bounding box center [89, 145] width 6 height 6
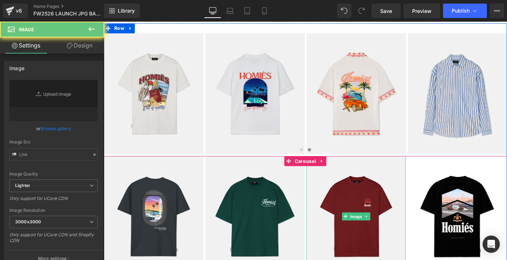
click at [325, 181] on img at bounding box center [375, 231] width 107 height 130
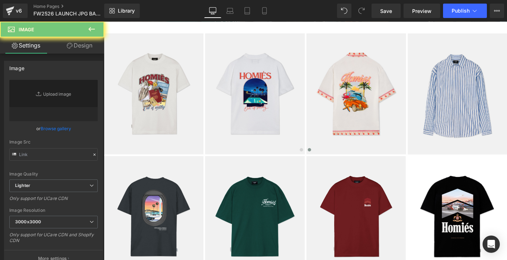
type input "[URL][DOMAIN_NAME]"
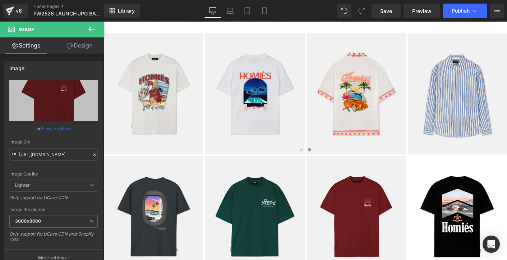
scroll to position [859, 0]
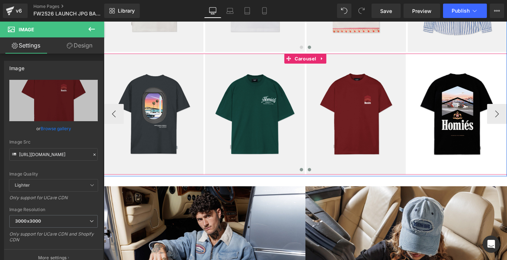
click at [326, 181] on span at bounding box center [326, 181] width 4 height 4
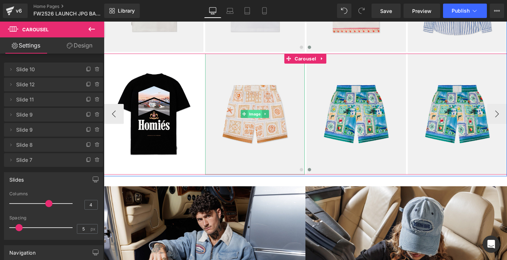
click at [265, 119] on span "Image" at bounding box center [266, 121] width 15 height 9
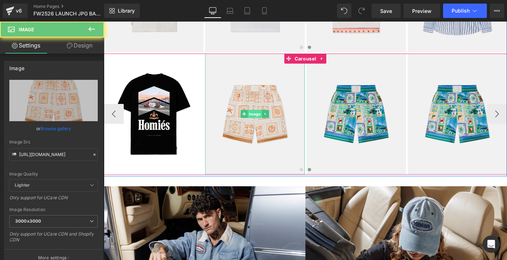
click at [265, 119] on span "Image" at bounding box center [266, 121] width 15 height 9
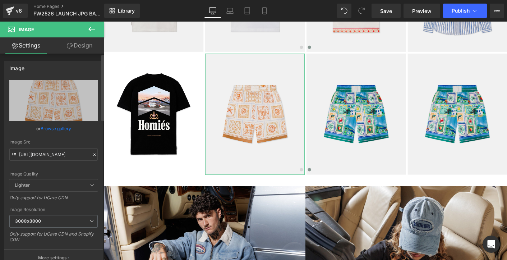
click at [92, 154] on icon at bounding box center [94, 154] width 5 height 5
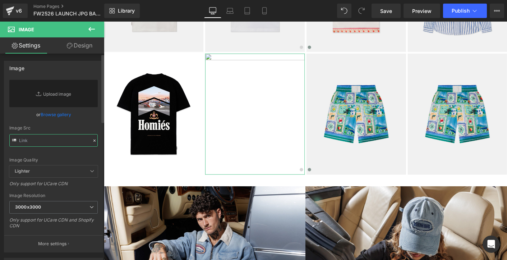
click at [66, 140] on input "text" at bounding box center [53, 140] width 88 height 13
paste input "[URL][DOMAIN_NAME]"
type input "[URL][DOMAIN_NAME]"
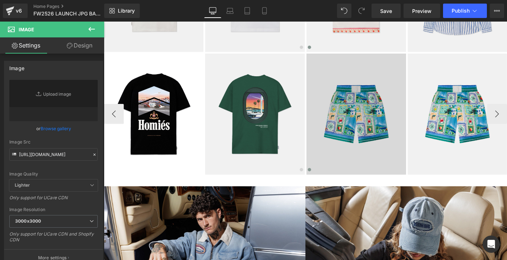
click at [365, 126] on img at bounding box center [375, 121] width 107 height 130
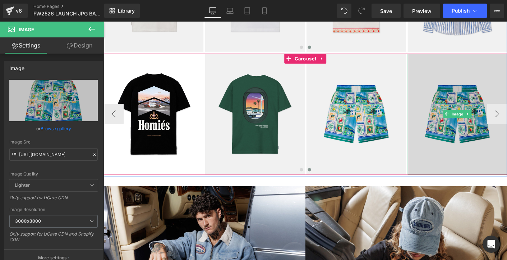
click at [482, 116] on img at bounding box center [484, 121] width 107 height 130
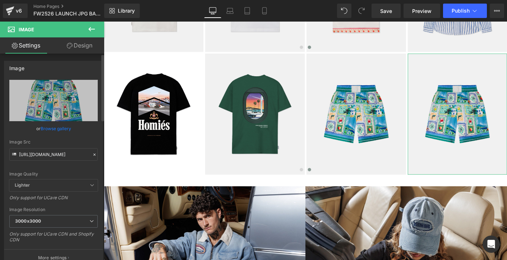
click at [92, 154] on icon at bounding box center [94, 154] width 5 height 5
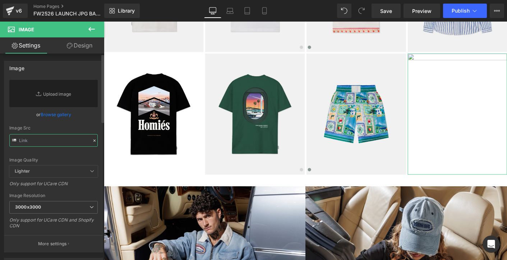
click at [57, 140] on input "text" at bounding box center [53, 140] width 88 height 13
paste input "[URL][DOMAIN_NAME]"
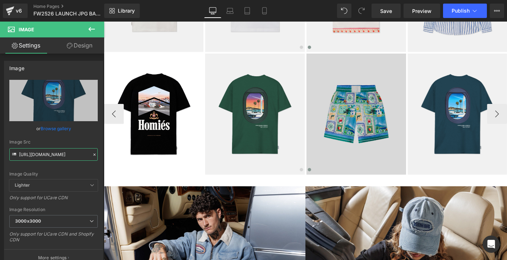
type input "[URL][DOMAIN_NAME]"
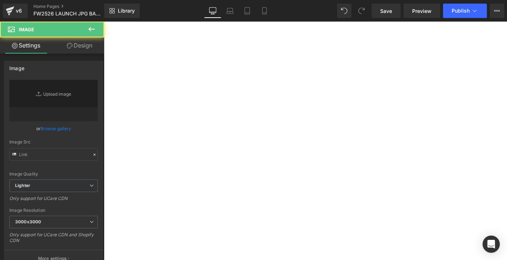
type input "[URL][DOMAIN_NAME]"
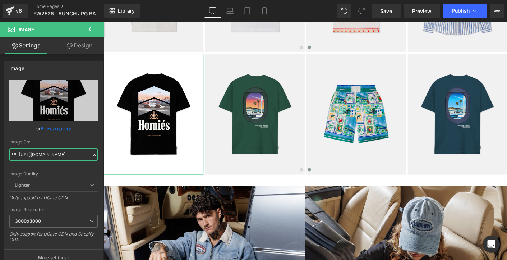
click at [75, 153] on input "[URL][DOMAIN_NAME]" at bounding box center [53, 154] width 88 height 13
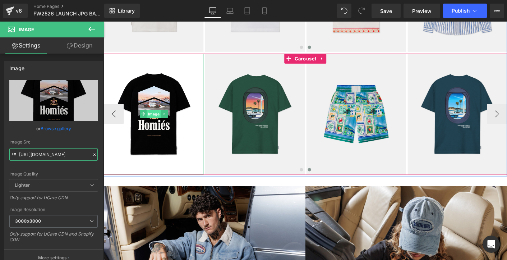
click at [159, 120] on span "Image" at bounding box center [157, 121] width 15 height 9
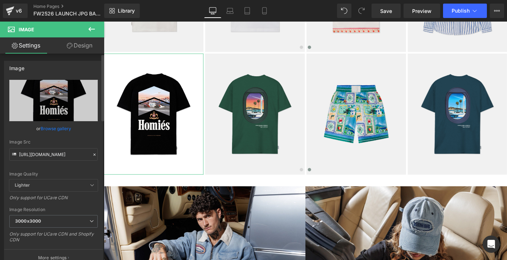
click at [93, 154] on icon at bounding box center [94, 154] width 2 height 2
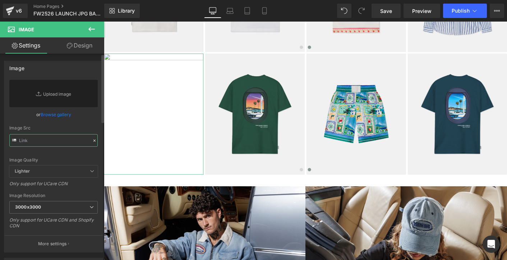
click at [59, 140] on input "text" at bounding box center [53, 140] width 88 height 13
paste input "https://cdn.shopify.com/s/files/1/0027/7780/8941/files/RACINGT-SHIRTWHITEBACK.j…"
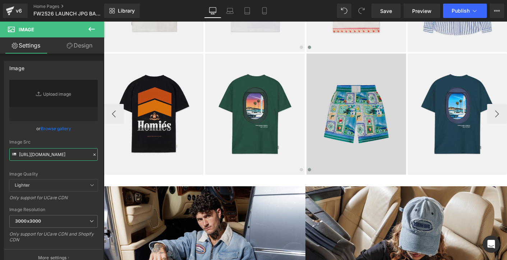
scroll to position [0, 145]
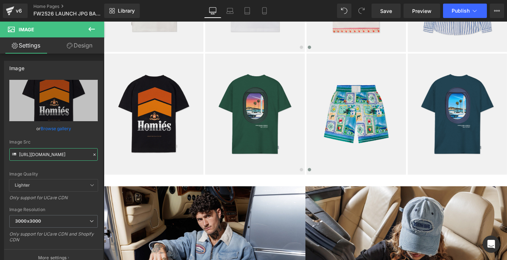
type input "https://cdn.shopify.com/s/files/1/0027/7780/8941/files/RACINGT-SHIRTWHITEBACK_3…"
click at [93, 155] on icon at bounding box center [94, 154] width 2 height 2
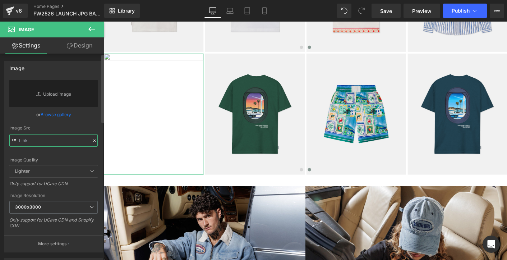
click at [70, 140] on input "text" at bounding box center [53, 140] width 88 height 13
type input "MAPA"
paste input "[URL][DOMAIN_NAME]"
type input "[URL][DOMAIN_NAME]"
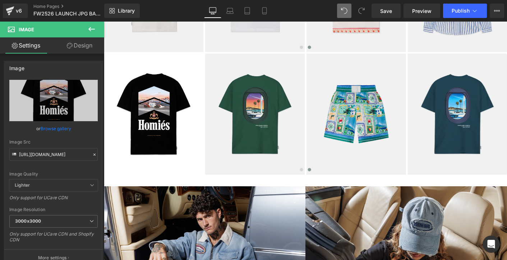
type input "[URL][DOMAIN_NAME]"
click at [92, 154] on icon at bounding box center [94, 154] width 5 height 5
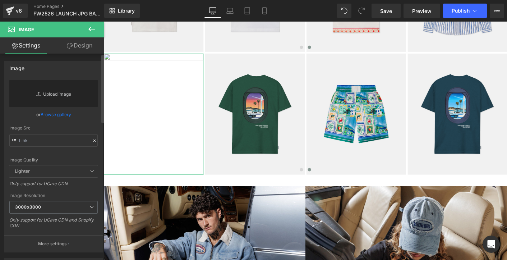
type input "[URL][DOMAIN_NAME]"
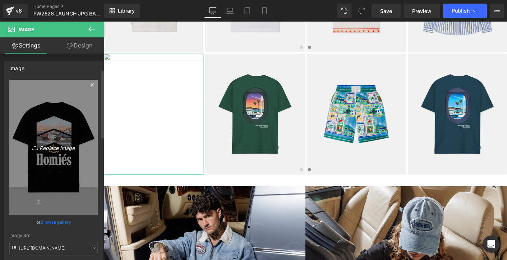
scroll to position [86, 0]
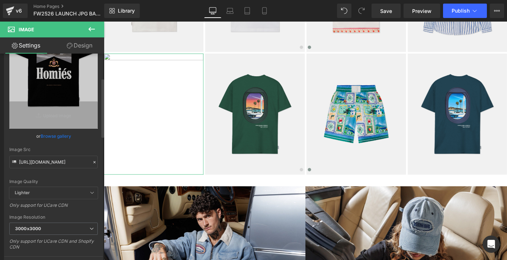
click at [93, 161] on icon at bounding box center [94, 162] width 2 height 2
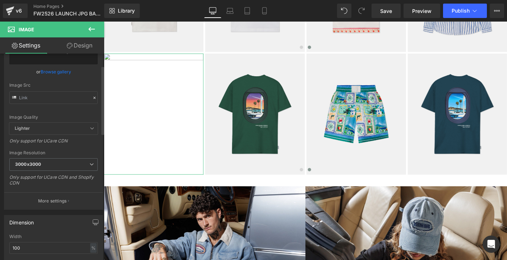
scroll to position [32, 0]
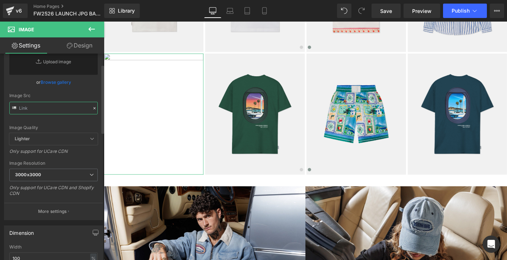
click at [55, 107] on input "text" at bounding box center [53, 108] width 88 height 13
paste input "https://cdn.shopify.com/s/files/1/0027/7780/8941/files/RACINGT-SHIRTBLACKBACK_5…"
type input "https://cdn.shopify.com/s/files/1/0027/7780/8941/files/RACINGT-SHIRTBLACKBACK_5…"
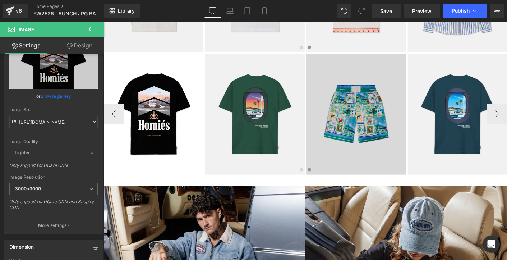
click at [405, 134] on img at bounding box center [375, 121] width 107 height 130
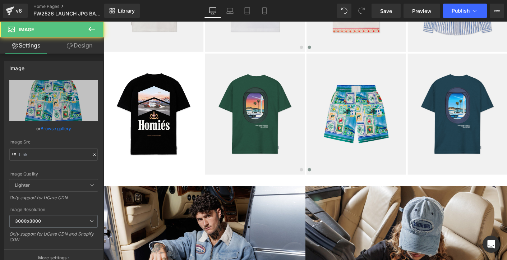
type input "[URL][DOMAIN_NAME]"
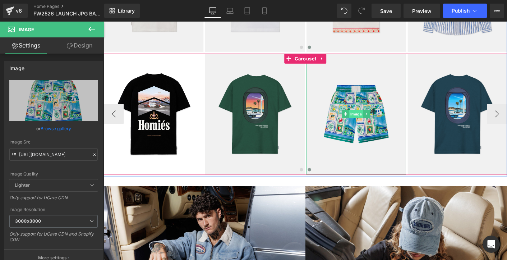
click at [377, 121] on span "Image" at bounding box center [375, 121] width 15 height 9
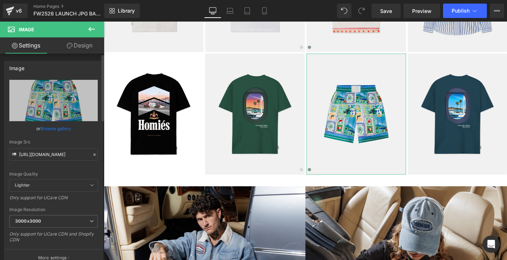
click at [92, 155] on icon at bounding box center [94, 154] width 5 height 5
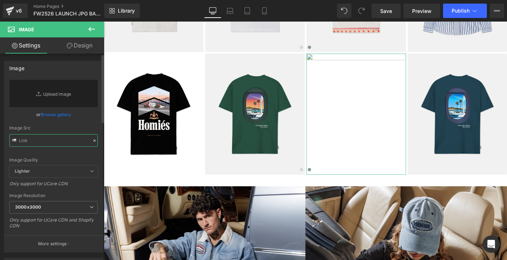
click at [68, 142] on input "text" at bounding box center [53, 140] width 88 height 13
paste input "https://cdn.shopify.com/s/files/1/0027/7780/8941/files/MAPAT-SHIRTNAVYBACK.jpg?…"
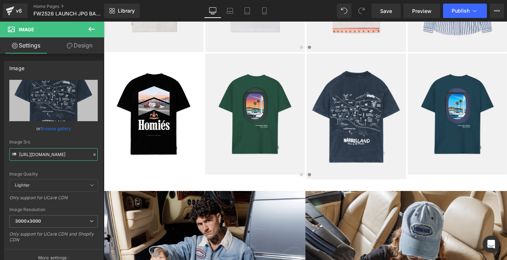
type input "https://cdn.shopify.com/s/files/1/0027/7780/8941/files/MAPAT-SHIRTNAVYBACK_3000…"
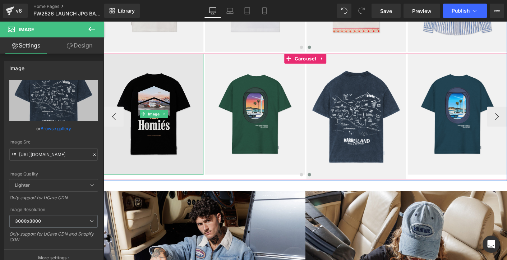
click at [136, 152] on img at bounding box center [157, 121] width 107 height 130
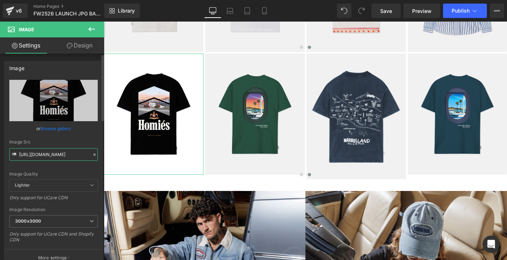
click at [66, 152] on input "https://cdn.shopify.com/s/files/1/0027/7780/8941/files/RACINGT-SHIRTBLACKBACK_5…" at bounding box center [53, 154] width 88 height 13
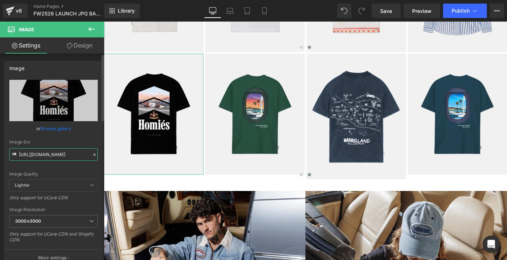
scroll to position [0, 163]
type input "https://cdn.shopify.com/s/files/1/0027/7780/8941/files/RACINGLIMITEDT-SHIRTBLAC…"
click at [85, 142] on div "Image Src" at bounding box center [53, 141] width 88 height 5
click at [91, 139] on div "Image Src" at bounding box center [53, 141] width 88 height 5
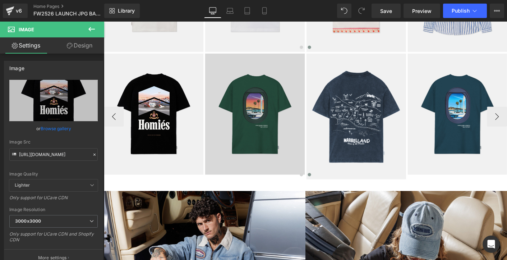
click at [296, 124] on img at bounding box center [266, 121] width 107 height 130
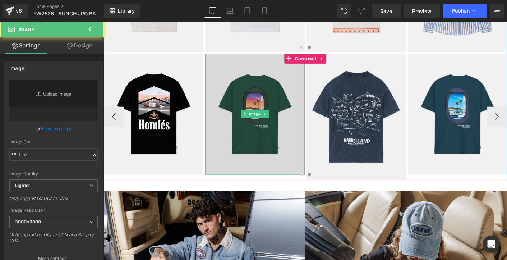
click at [297, 133] on img at bounding box center [266, 121] width 107 height 130
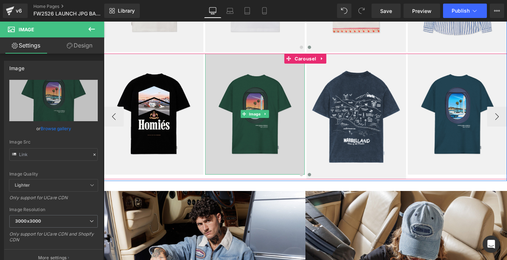
type input "[URL][DOMAIN_NAME]"
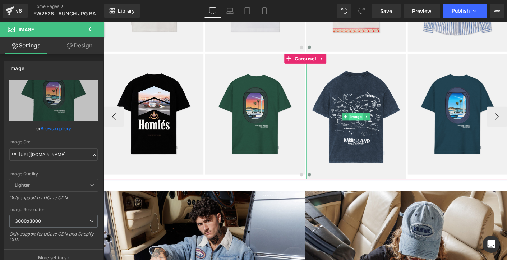
click at [376, 122] on span "Image" at bounding box center [375, 124] width 15 height 9
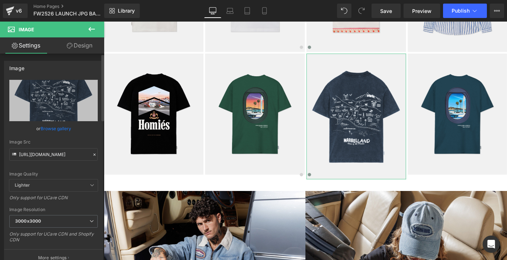
click at [92, 154] on icon at bounding box center [94, 154] width 5 height 5
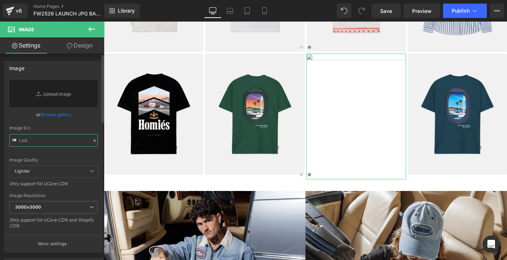
click at [60, 140] on input "text" at bounding box center [53, 140] width 88 height 13
paste input "https://cdn.shopify.com/s/files/1/0027/7780/8941/files/MIDNIGHTREFLECTIONST-SHI…"
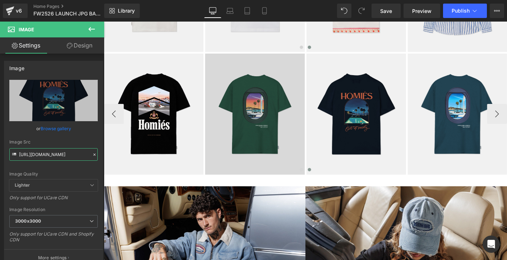
type input "https://cdn.shopify.com/s/files/1/0027/7780/8941/files/MIDNIGHTREFLECTIONST-SHI…"
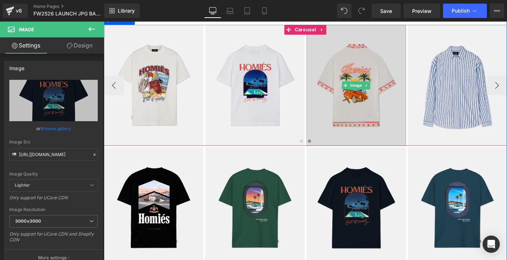
click at [374, 112] on img at bounding box center [375, 90] width 107 height 130
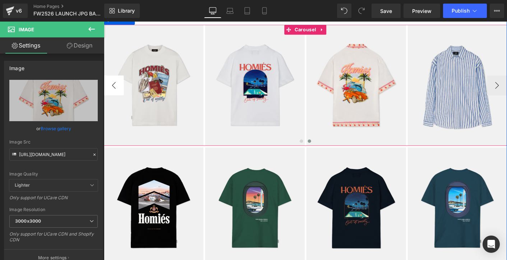
click at [116, 93] on button "‹" at bounding box center [115, 90] width 22 height 22
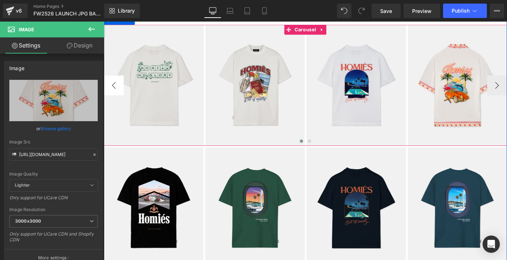
click at [116, 93] on button "‹" at bounding box center [115, 90] width 22 height 22
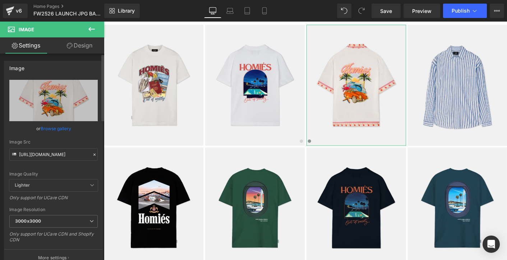
click at [93, 154] on icon at bounding box center [94, 154] width 2 height 2
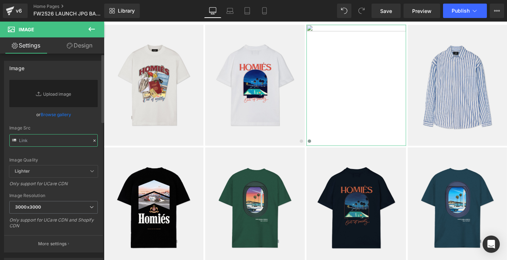
click at [50, 141] on input "text" at bounding box center [53, 140] width 88 height 13
paste input "[URL][DOMAIN_NAME]"
type input "[URL][DOMAIN_NAME]"
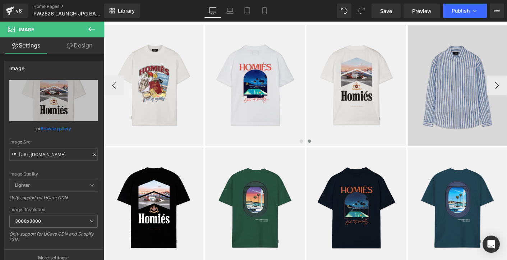
click at [467, 137] on img at bounding box center [484, 90] width 107 height 130
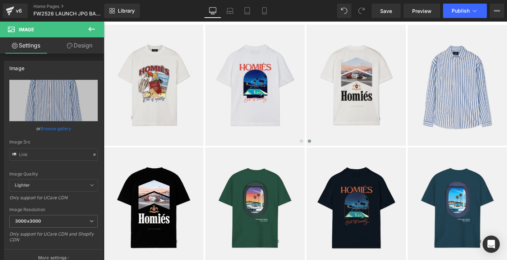
type input "https://cdn.shopify.com/s/files/1/0027/7780/8941/files/STRIPEDSHIRTBLUE2.0FRONT…"
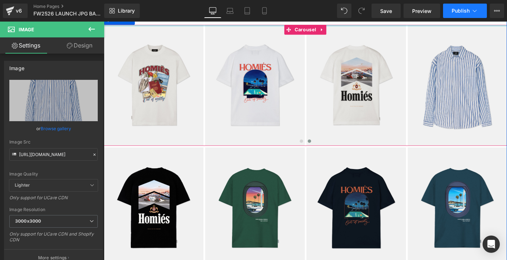
click at [453, 14] on button "Publish" at bounding box center [465, 11] width 44 height 14
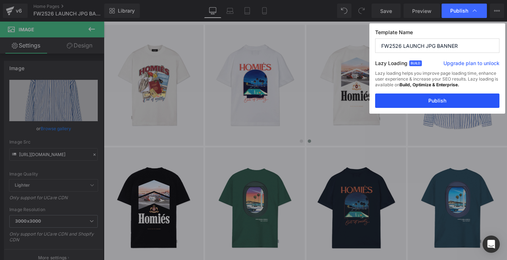
click at [426, 102] on button "Publish" at bounding box center [437, 100] width 124 height 14
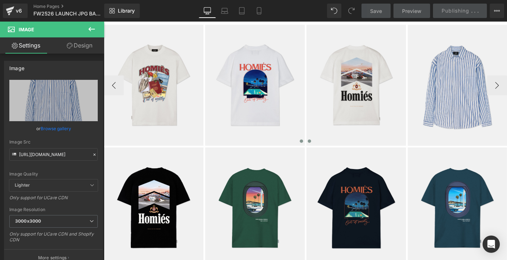
click at [316, 149] on span at bounding box center [317, 150] width 4 height 4
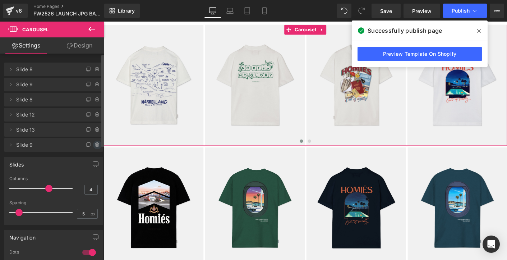
click at [96, 145] on icon at bounding box center [97, 144] width 3 height 3
click at [87, 145] on button "Delete" at bounding box center [89, 144] width 23 height 9
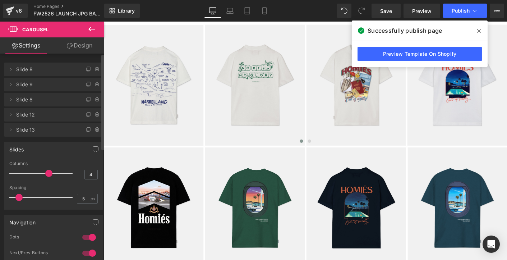
click at [478, 30] on icon at bounding box center [479, 31] width 4 height 4
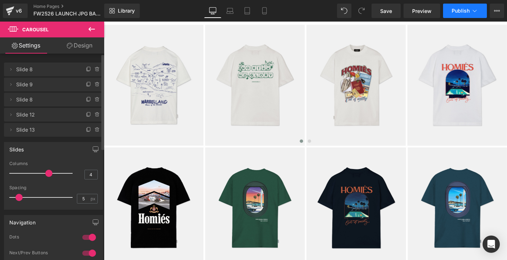
click at [461, 14] on button "Publish" at bounding box center [465, 11] width 44 height 14
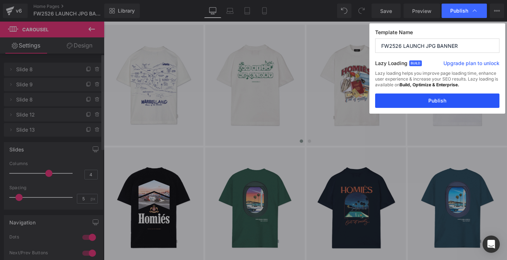
click at [435, 101] on button "Publish" at bounding box center [437, 100] width 124 height 14
